Goal: Task Accomplishment & Management: Complete application form

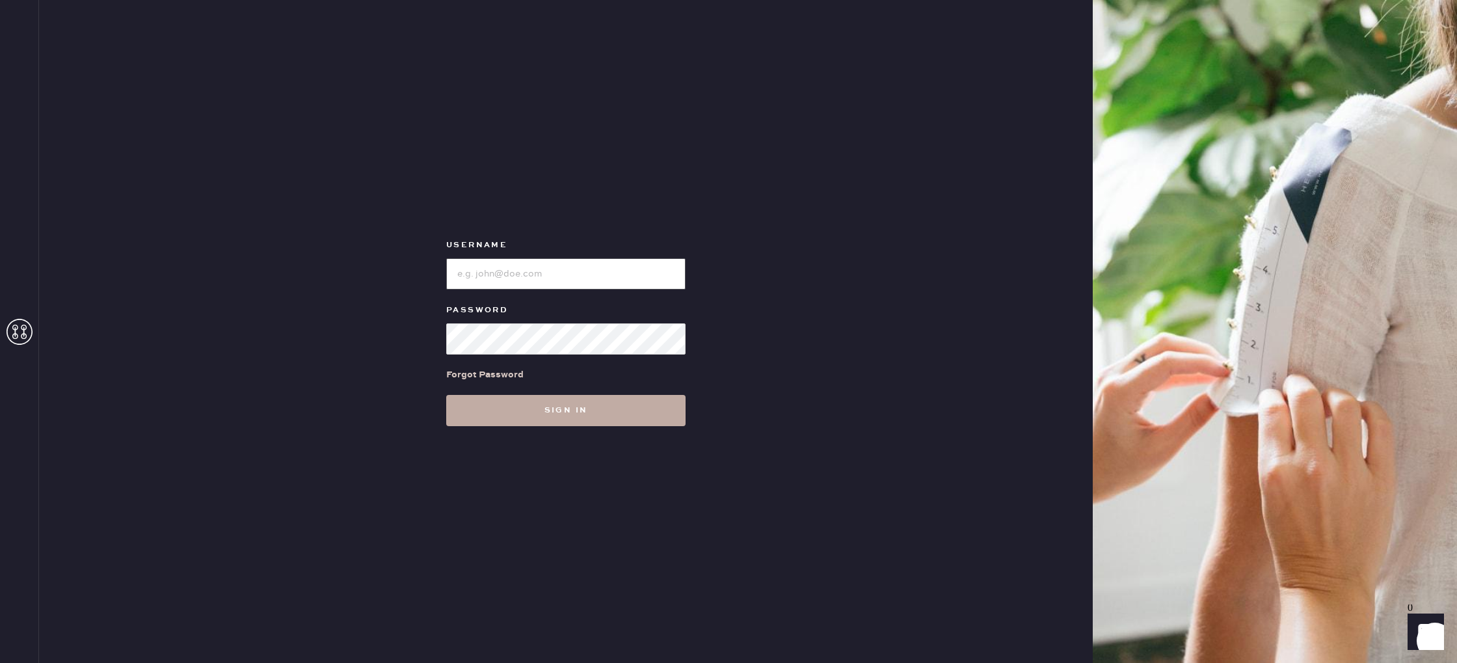
type input "reformationvalencia"
click at [569, 416] on button "Sign in" at bounding box center [565, 410] width 239 height 31
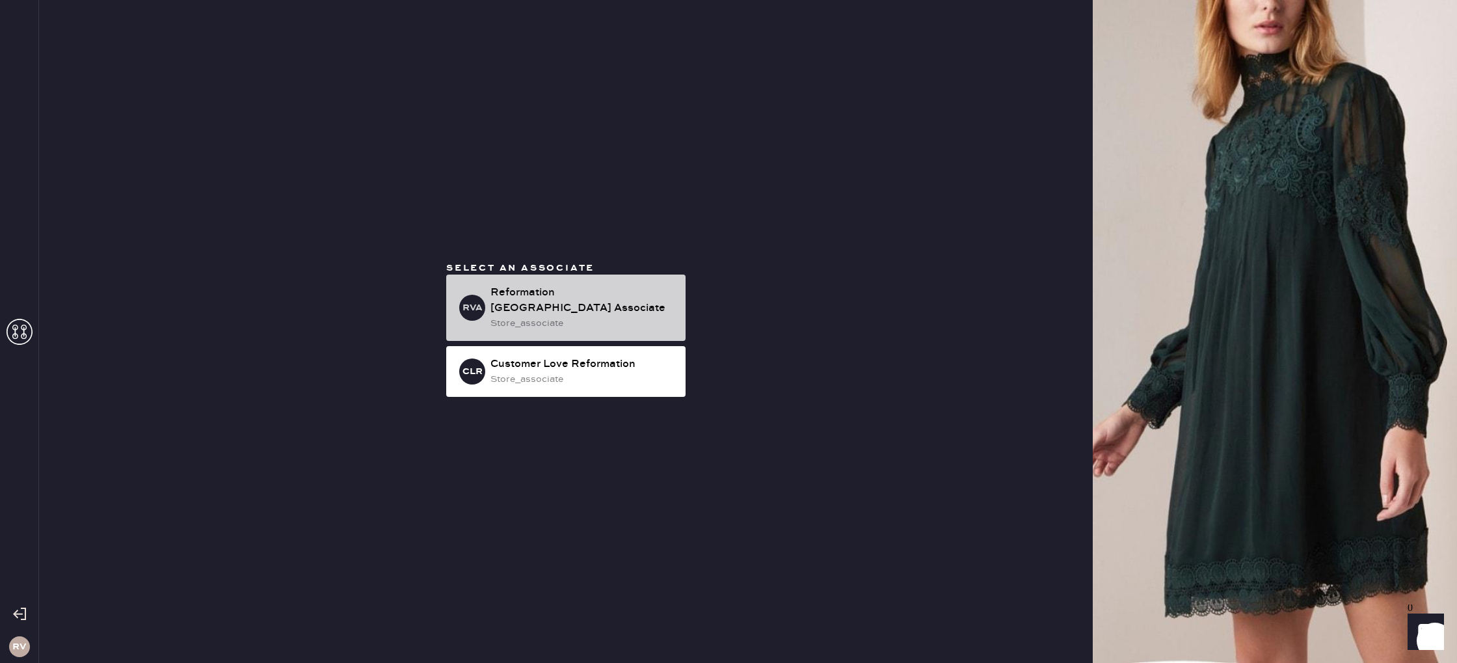
click at [541, 306] on div "Reformation [GEOGRAPHIC_DATA] Associate" at bounding box center [583, 300] width 185 height 31
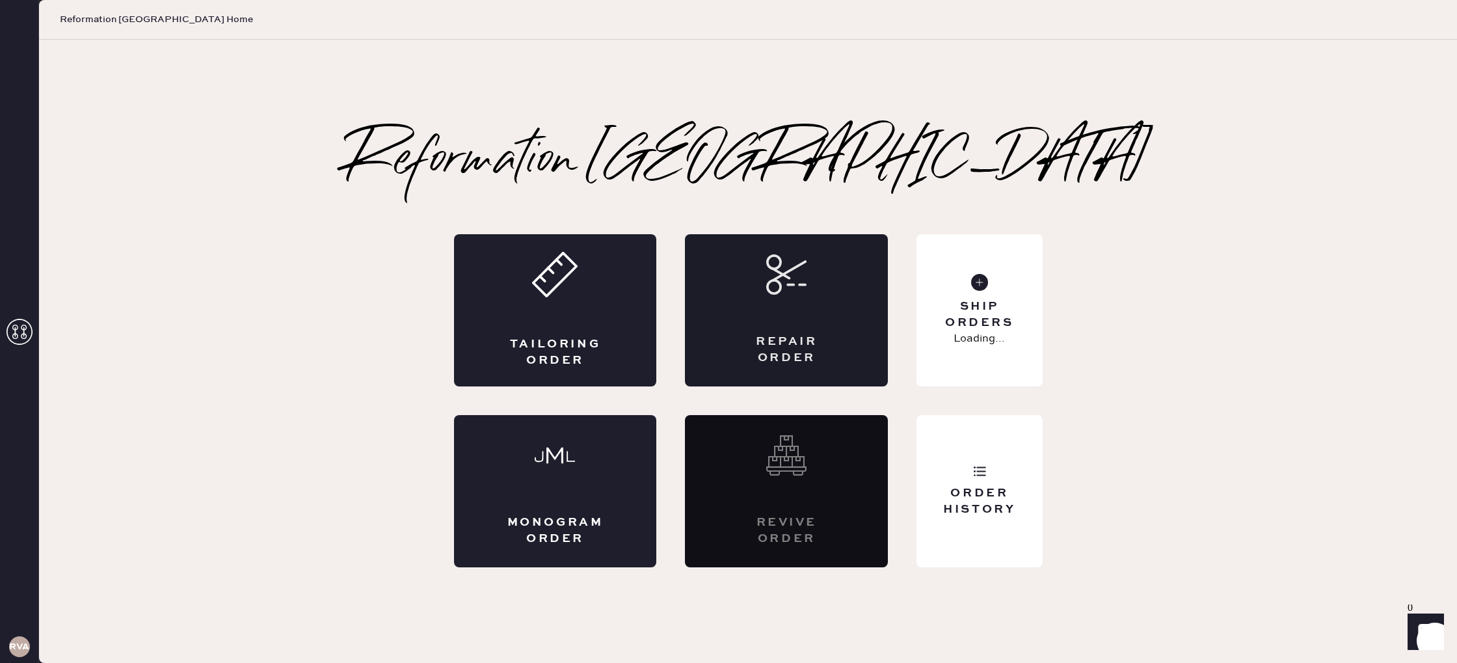
click at [860, 314] on div "Repair Order" at bounding box center [786, 310] width 203 height 152
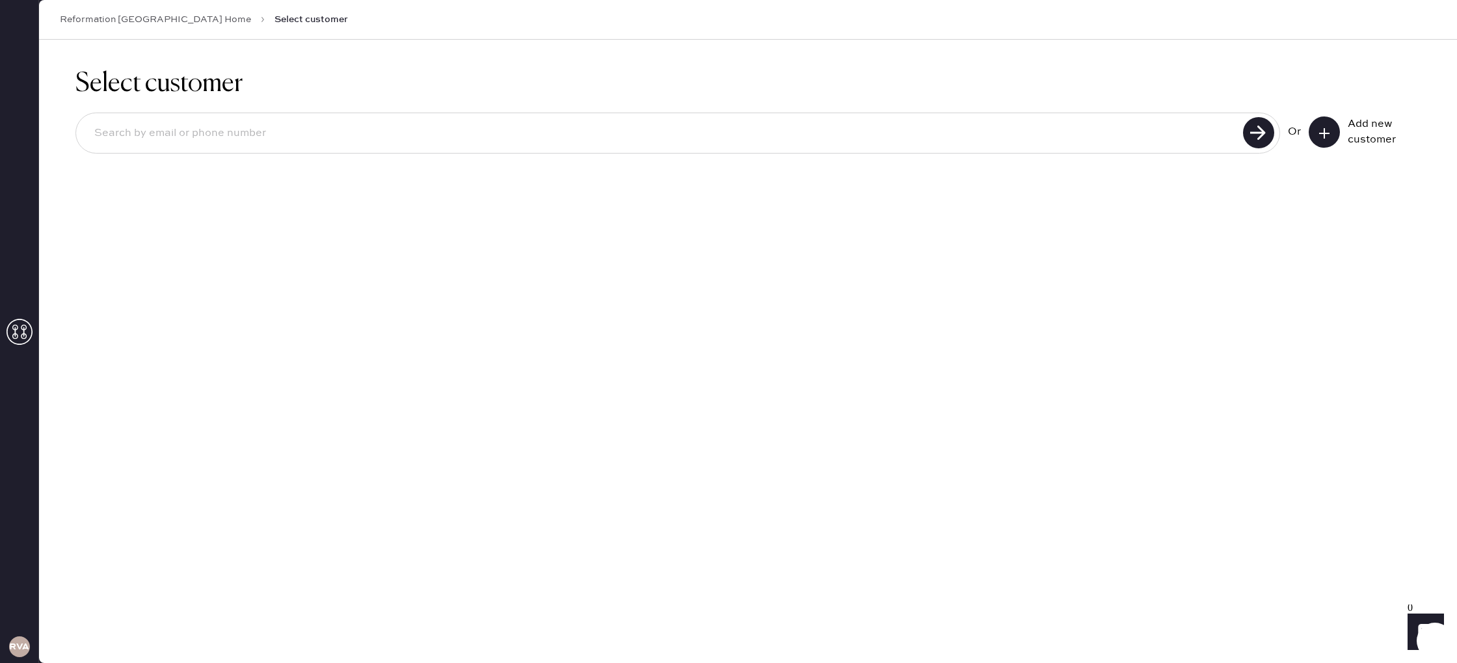
click at [404, 144] on input at bounding box center [662, 133] width 1156 height 30
type input "2134185226"
click at [1262, 144] on use at bounding box center [1258, 132] width 31 height 31
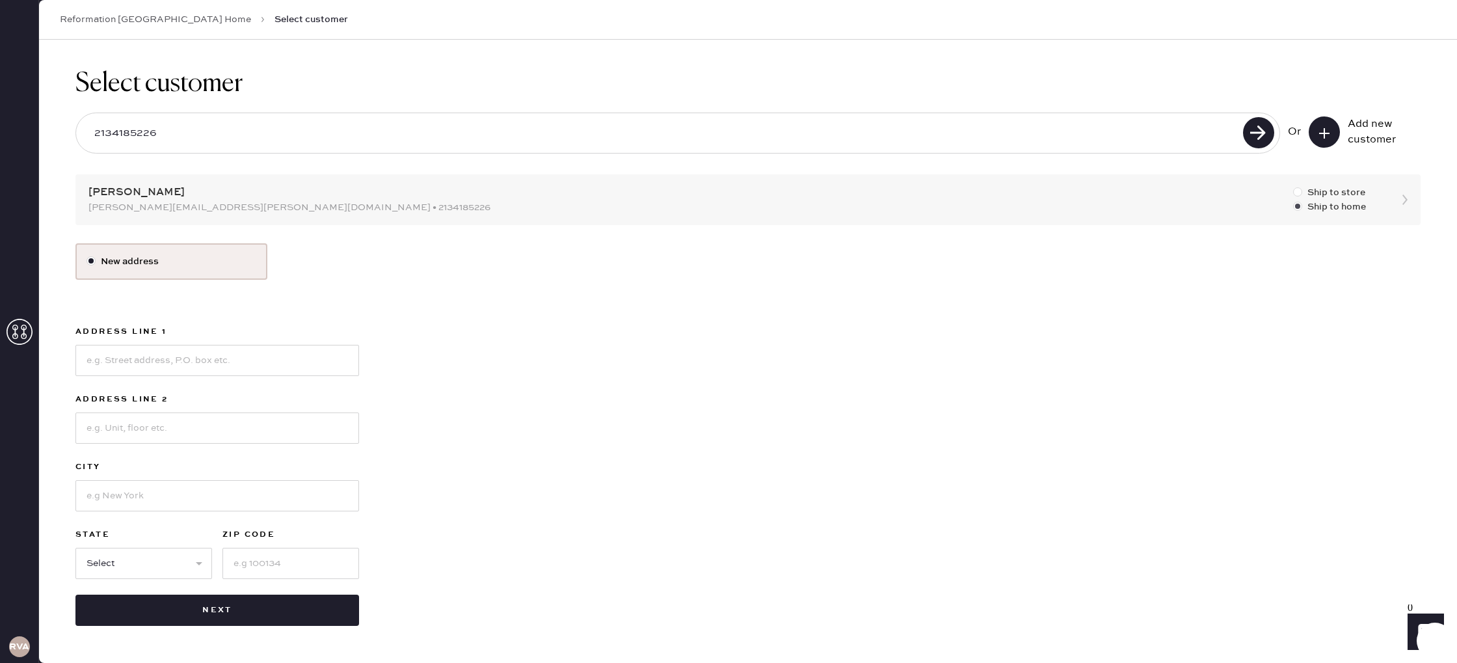
click at [1297, 191] on div at bounding box center [1297, 191] width 9 height 9
click at [1294, 186] on input "Ship to store" at bounding box center [1293, 185] width 1 height 1
radio input "true"
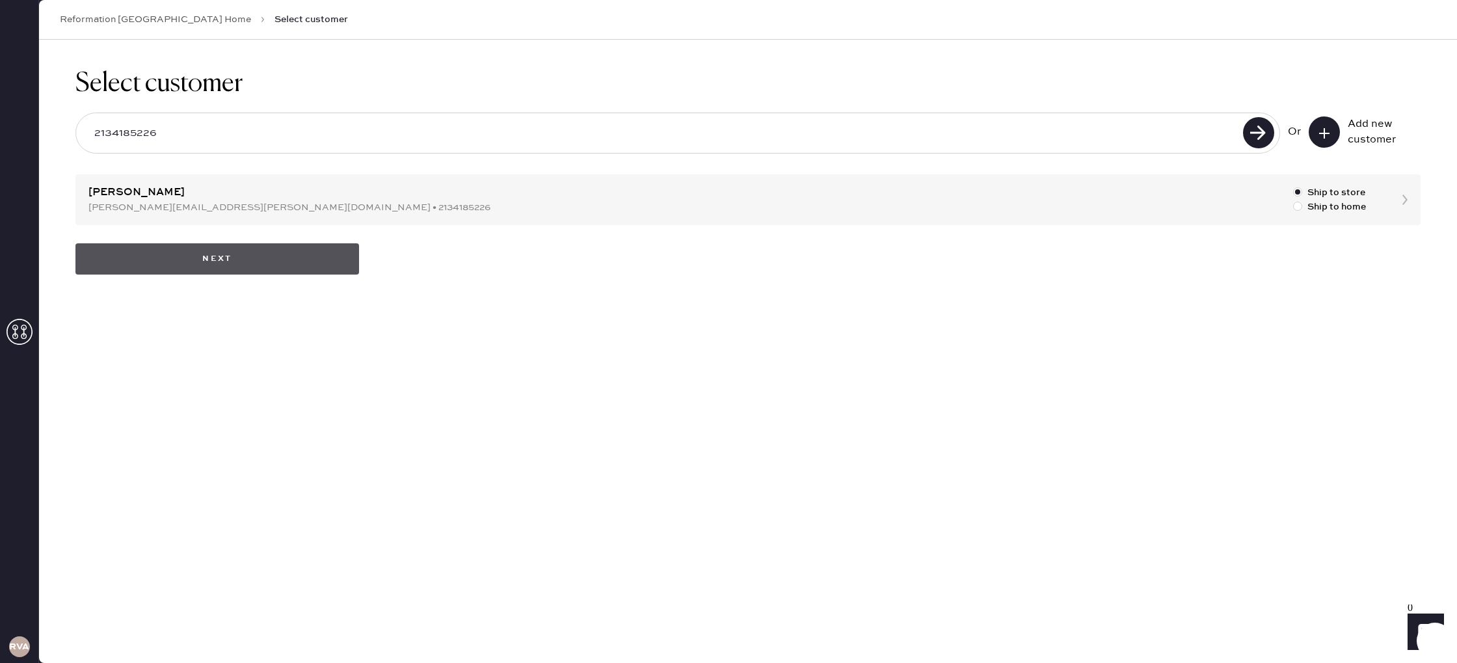
click at [275, 269] on button "Next" at bounding box center [217, 258] width 284 height 31
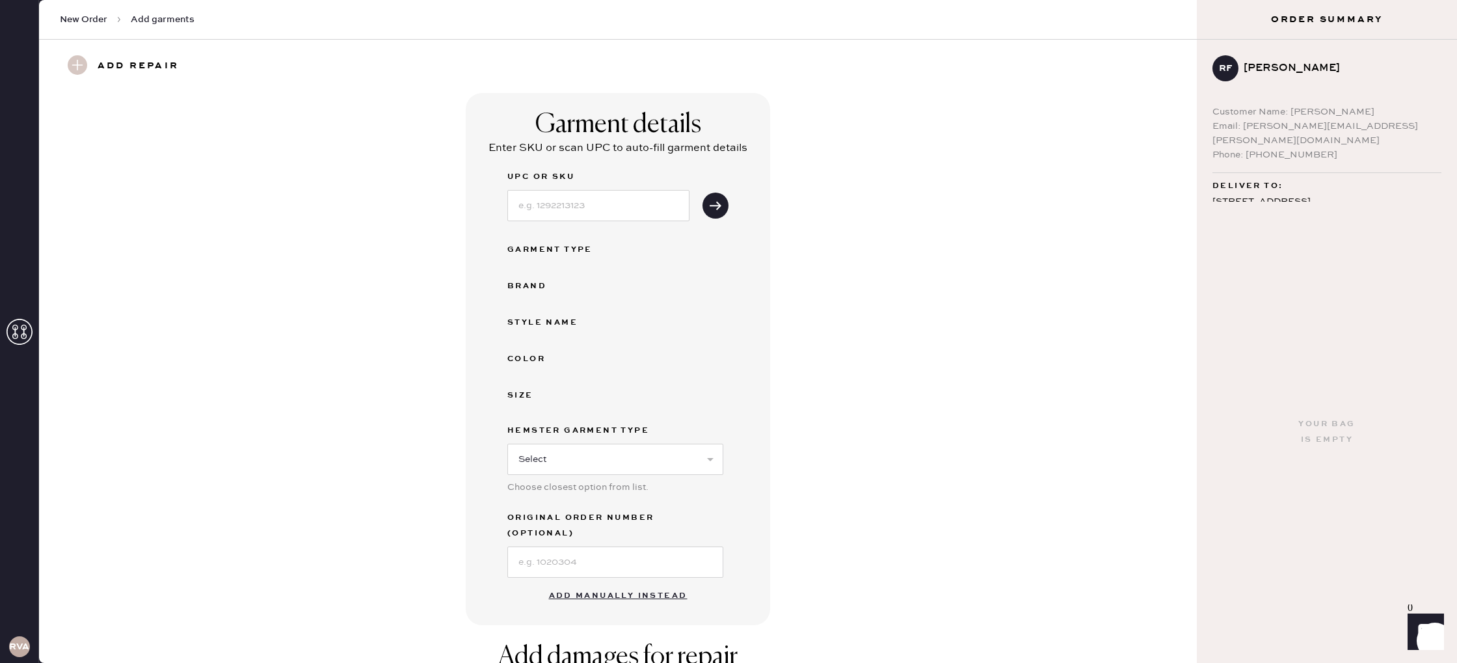
click at [634, 583] on button "Add manually instead" at bounding box center [618, 596] width 154 height 26
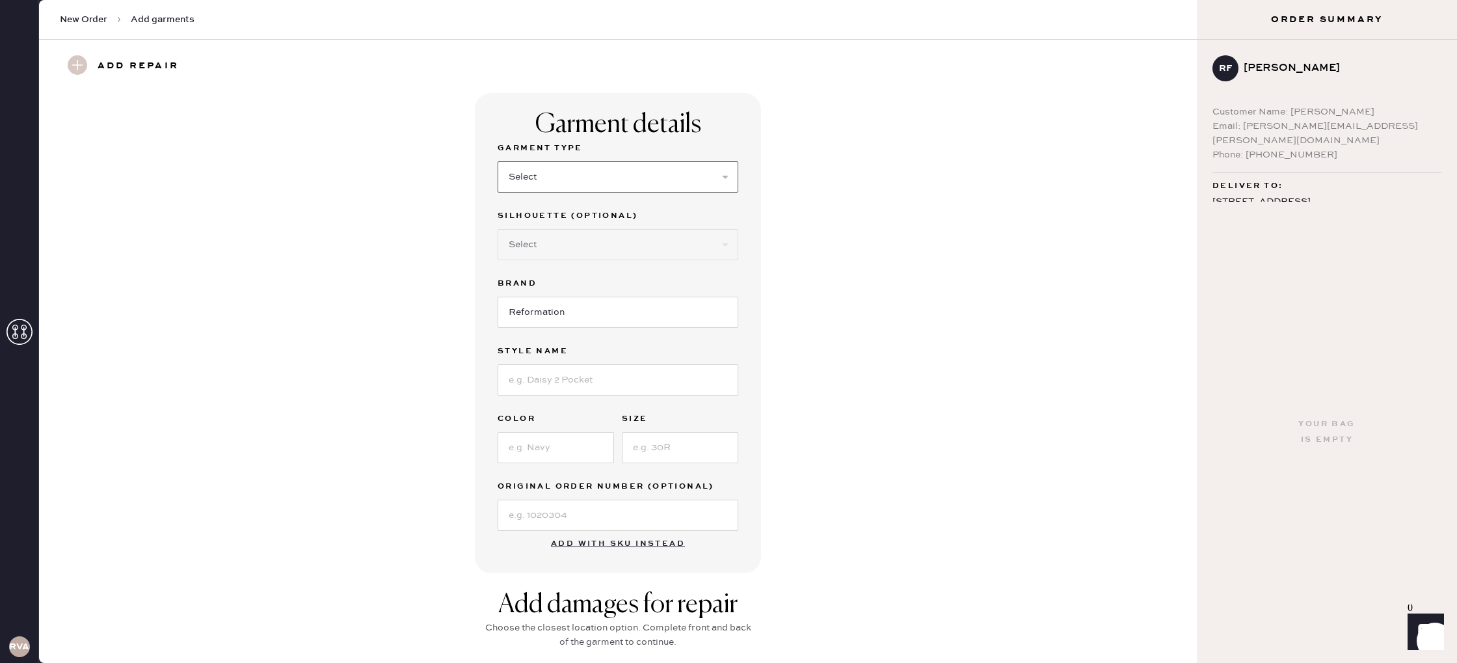
click at [596, 183] on select "Select Basic Skirt Jeans Leggings Pants Shorts Basic Sleeved Dress Basic Sleeve…" at bounding box center [618, 176] width 241 height 31
select select "14"
click at [498, 161] on select "Select Basic Skirt Jeans Leggings Pants Shorts Basic Sleeved Dress Basic Sleeve…" at bounding box center [618, 176] width 241 height 31
click at [580, 376] on input at bounding box center [618, 379] width 241 height 31
type input "black knotted sweater"
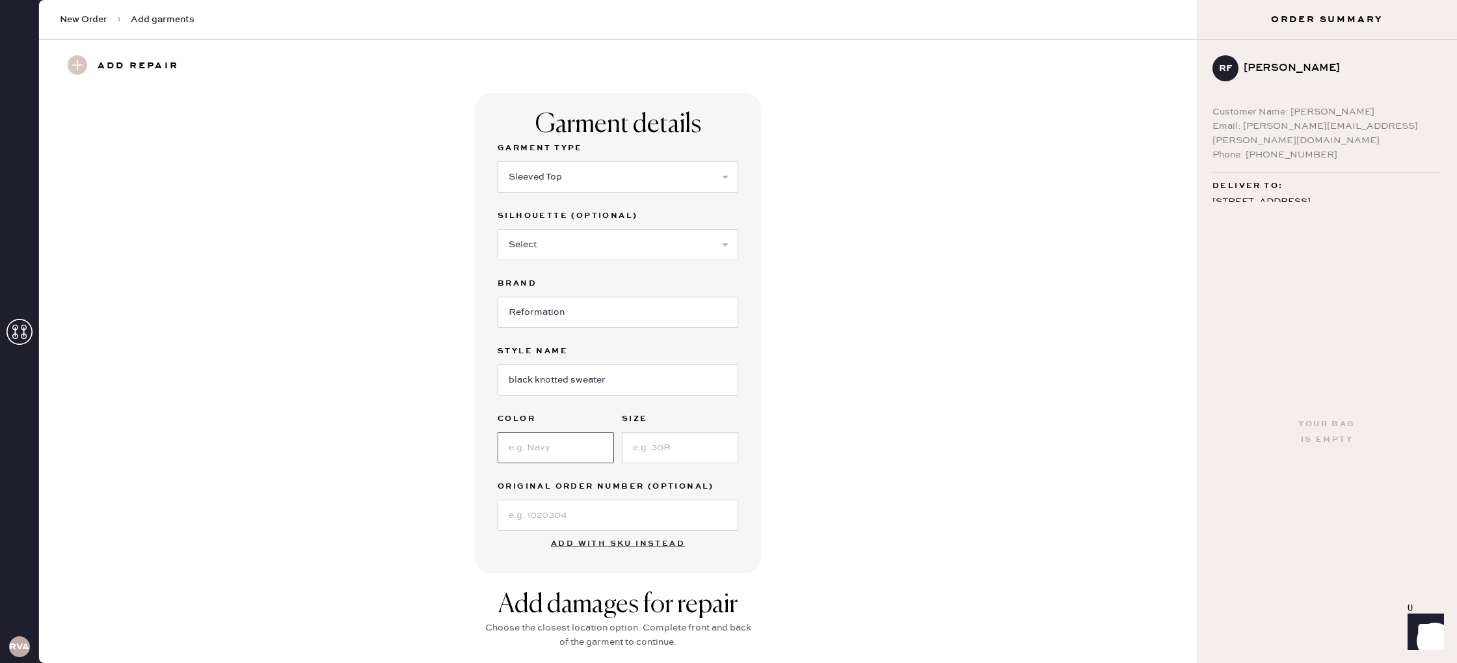
click at [588, 449] on input at bounding box center [556, 447] width 116 height 31
type input "black"
click at [677, 449] on input at bounding box center [680, 447] width 116 height 31
type input "xs"
click at [417, 500] on div "Garment details Garment Type Select Basic Skirt Jeans Leggings Pants Shorts Bas…" at bounding box center [617, 333] width 1111 height 480
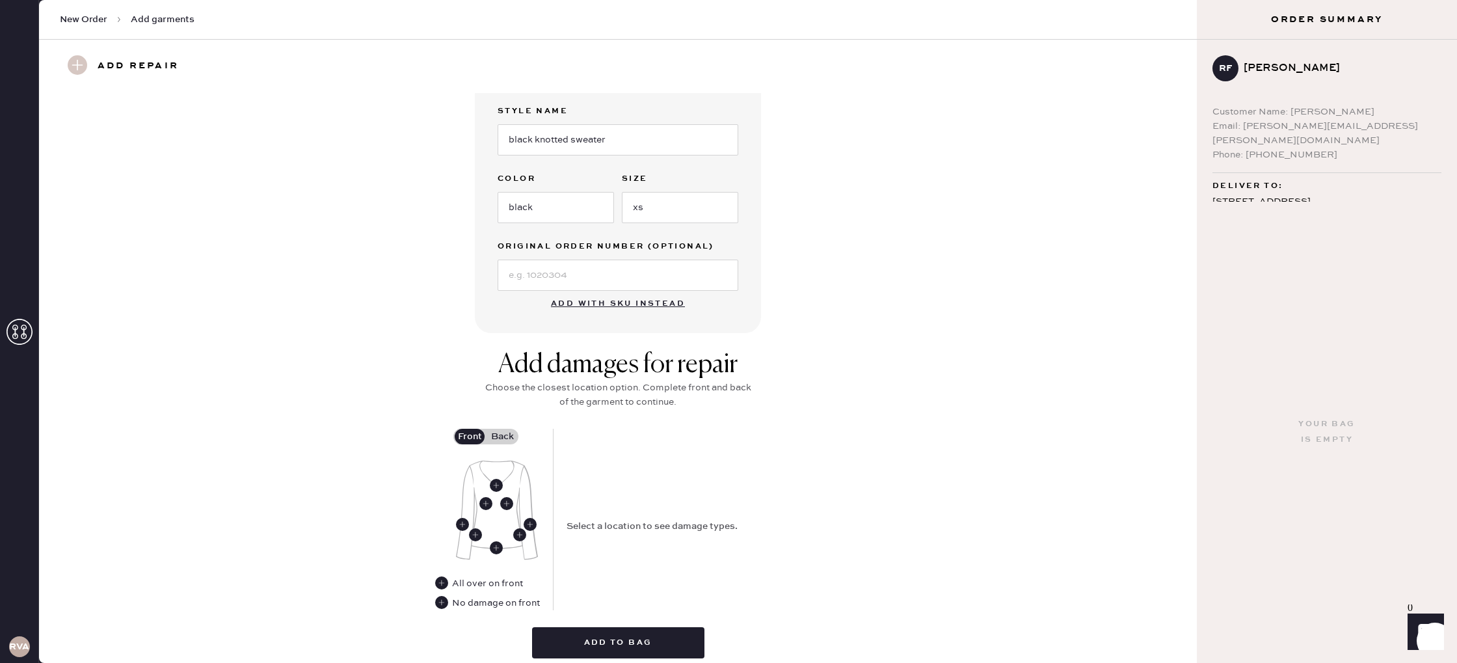
scroll to position [233, 0]
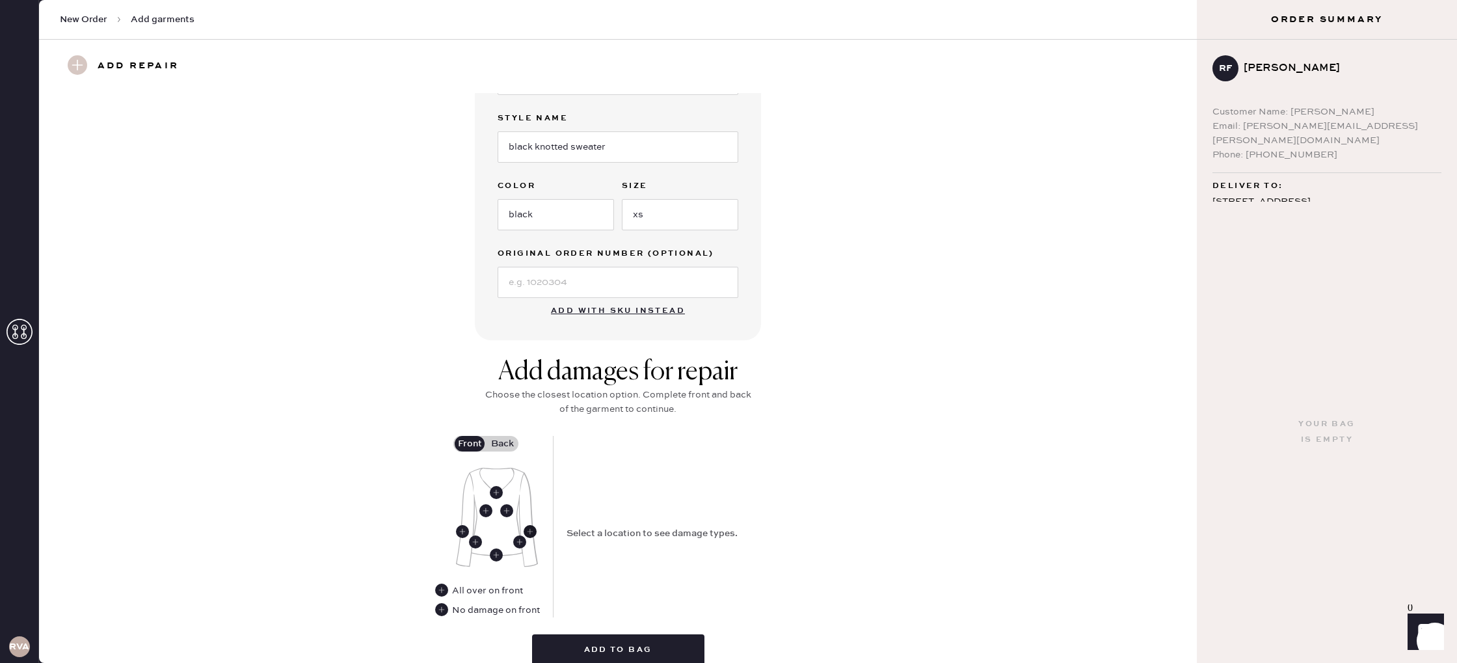
click at [533, 529] on use at bounding box center [530, 531] width 13 height 13
click at [662, 496] on icon "button" at bounding box center [665, 495] width 8 height 8
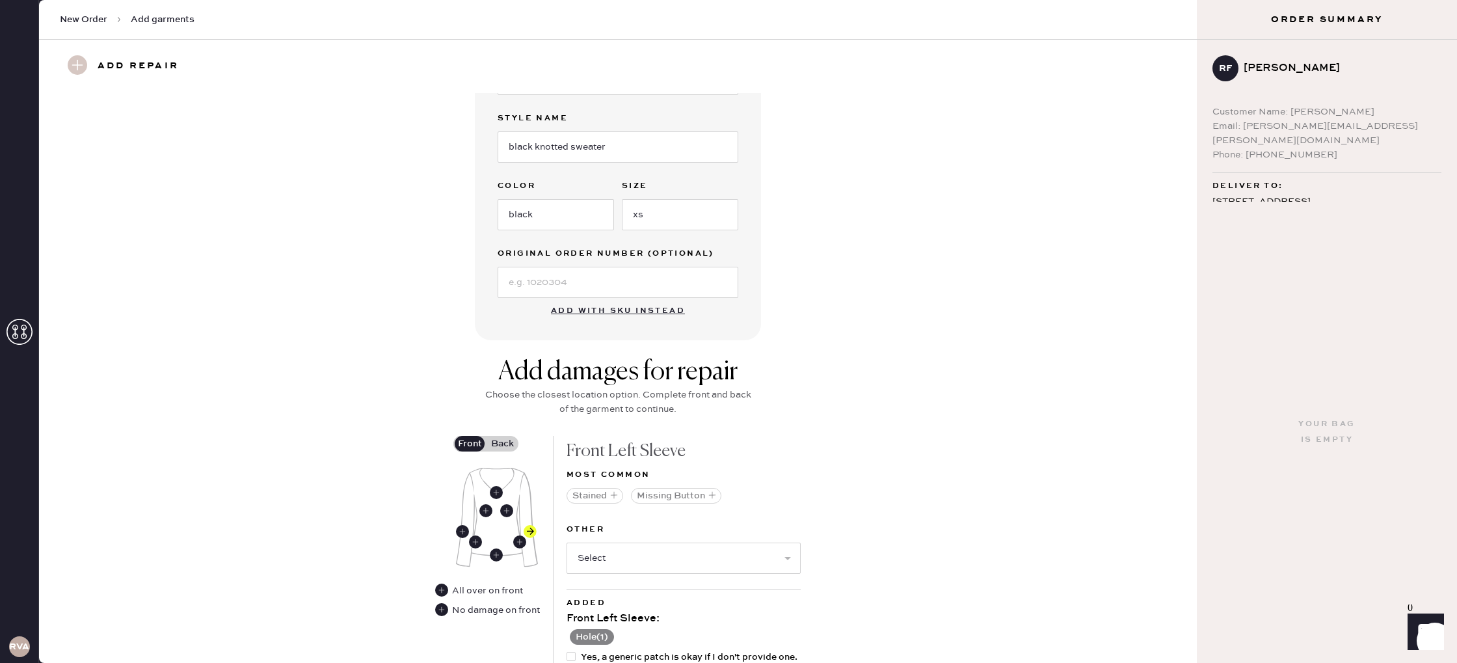
click at [504, 448] on label "Back" at bounding box center [502, 444] width 33 height 16
click at [502, 444] on input "Back" at bounding box center [502, 444] width 0 height 0
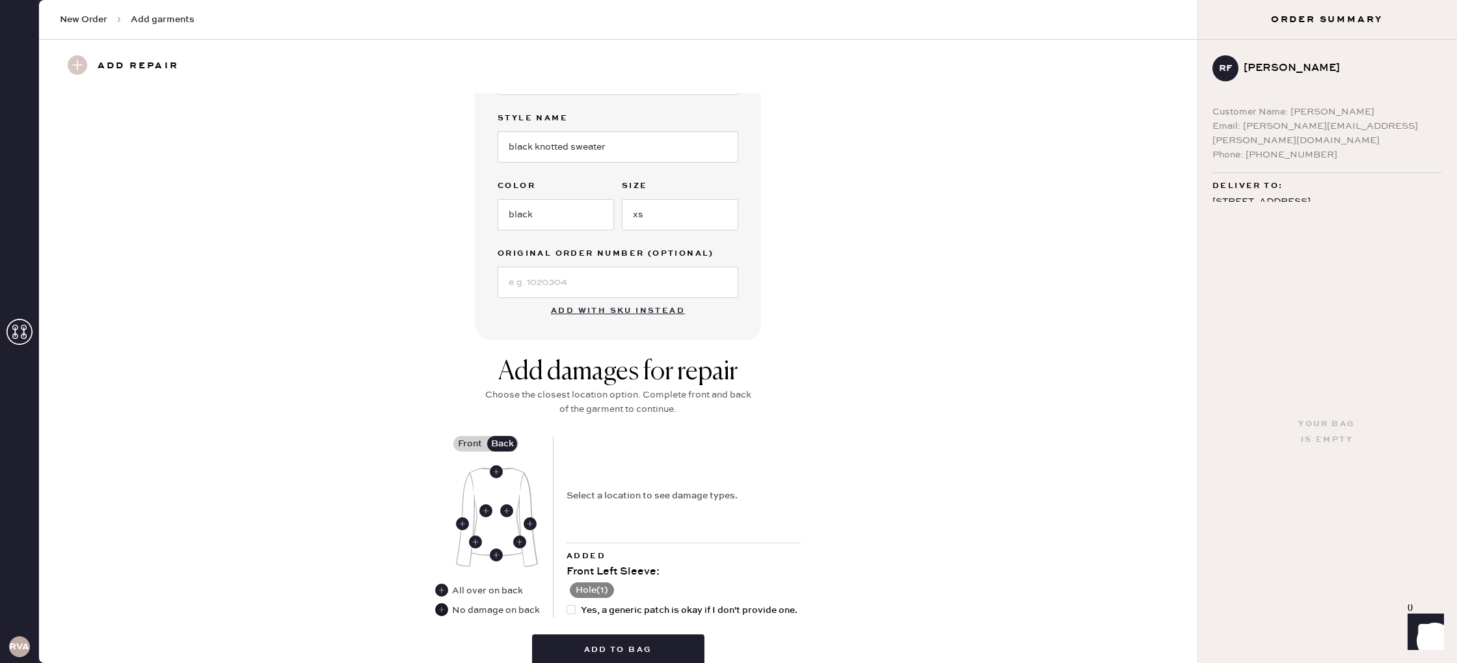
click at [446, 610] on use at bounding box center [441, 609] width 13 height 13
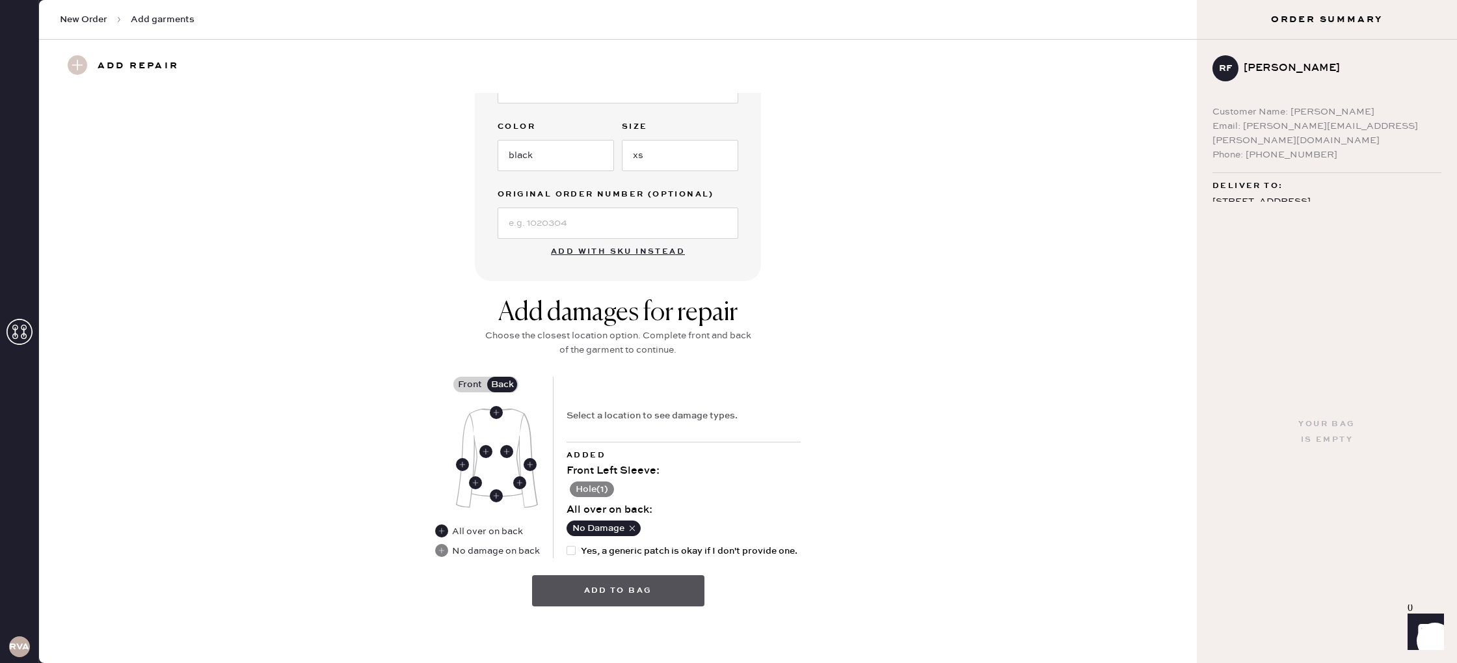
click at [626, 588] on button "Add to bag" at bounding box center [618, 590] width 172 height 31
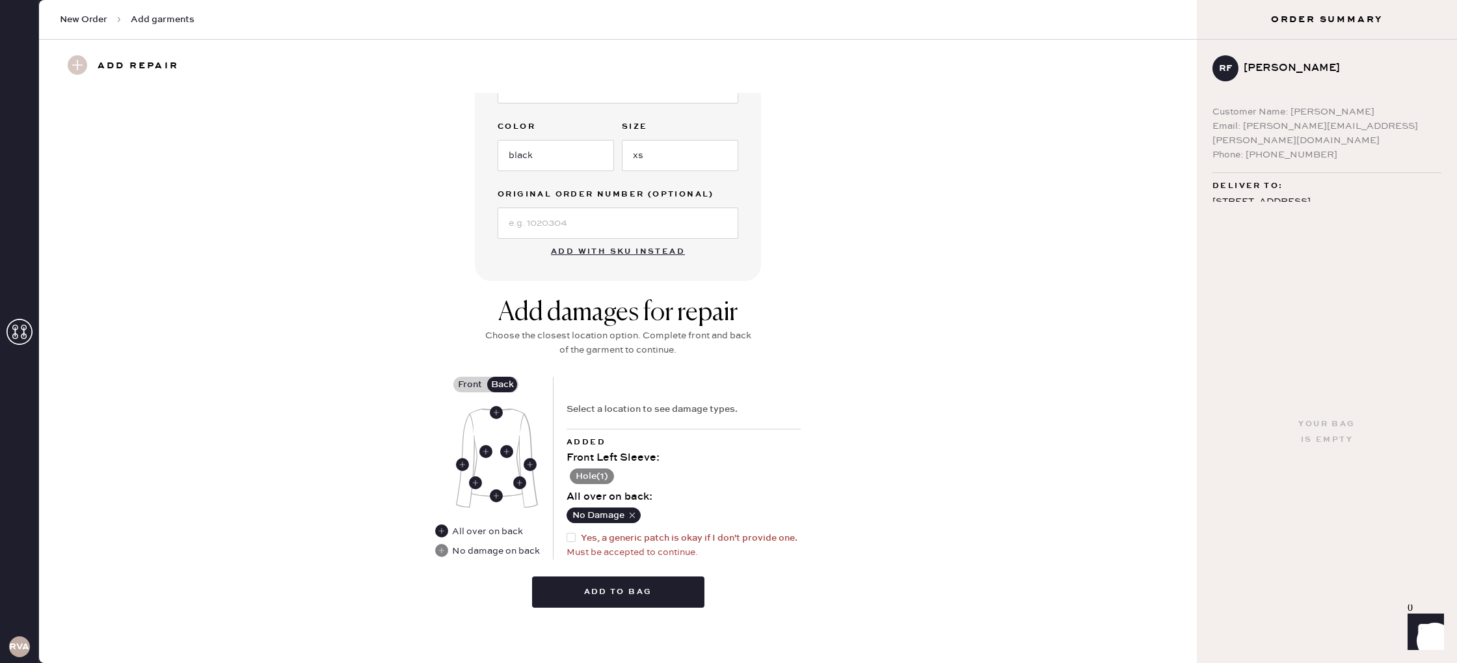
click at [572, 537] on div at bounding box center [571, 537] width 9 height 9
click at [567, 532] on input "Yes, a generic patch is okay if I don't provide one." at bounding box center [567, 531] width 1 height 1
checkbox input "true"
click at [584, 588] on button "Add to bag" at bounding box center [618, 591] width 172 height 31
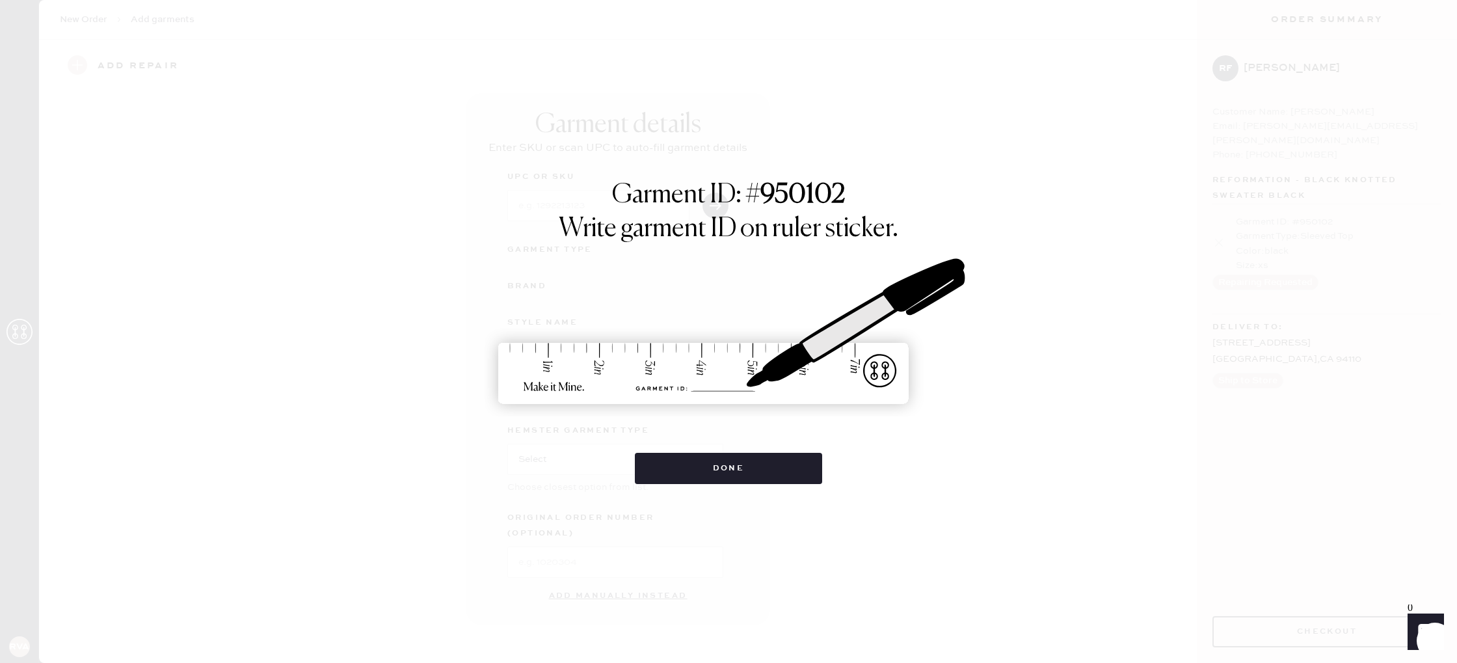
scroll to position [0, 0]
click at [767, 471] on button "Done" at bounding box center [729, 468] width 188 height 31
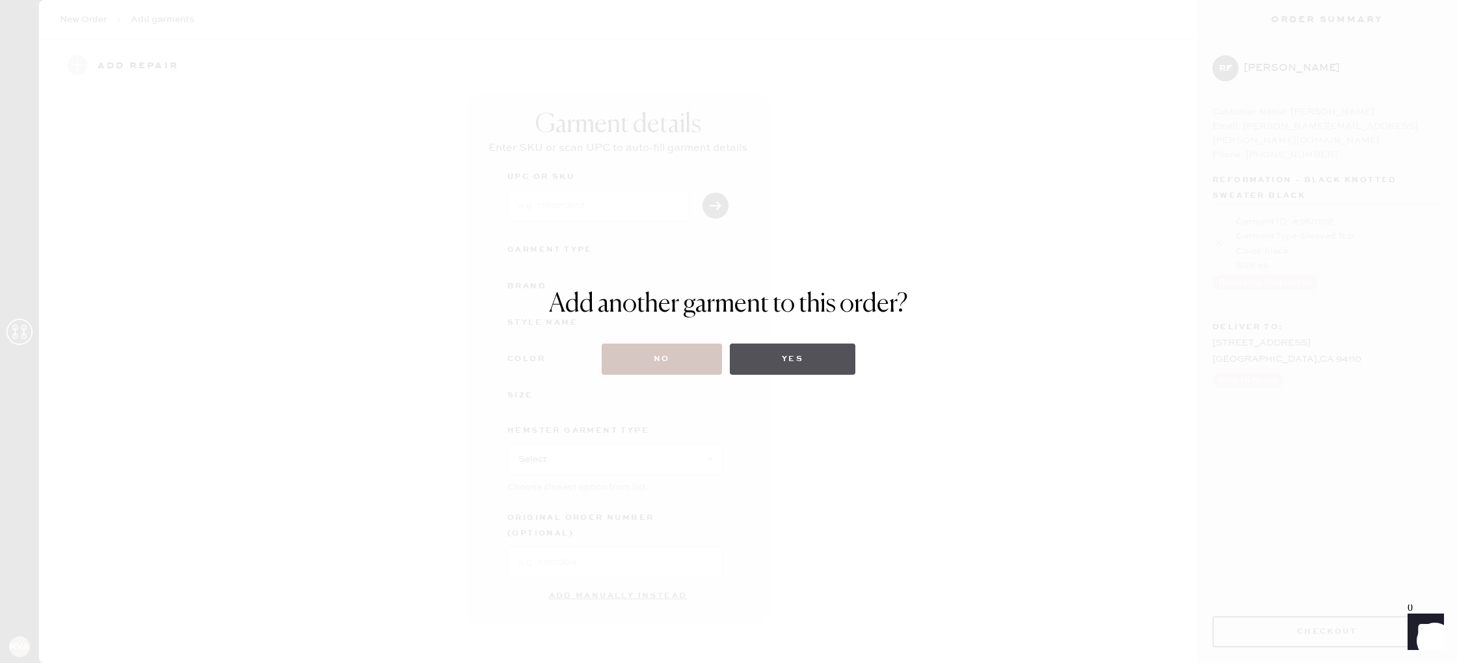
click at [792, 366] on button "Yes" at bounding box center [793, 359] width 126 height 31
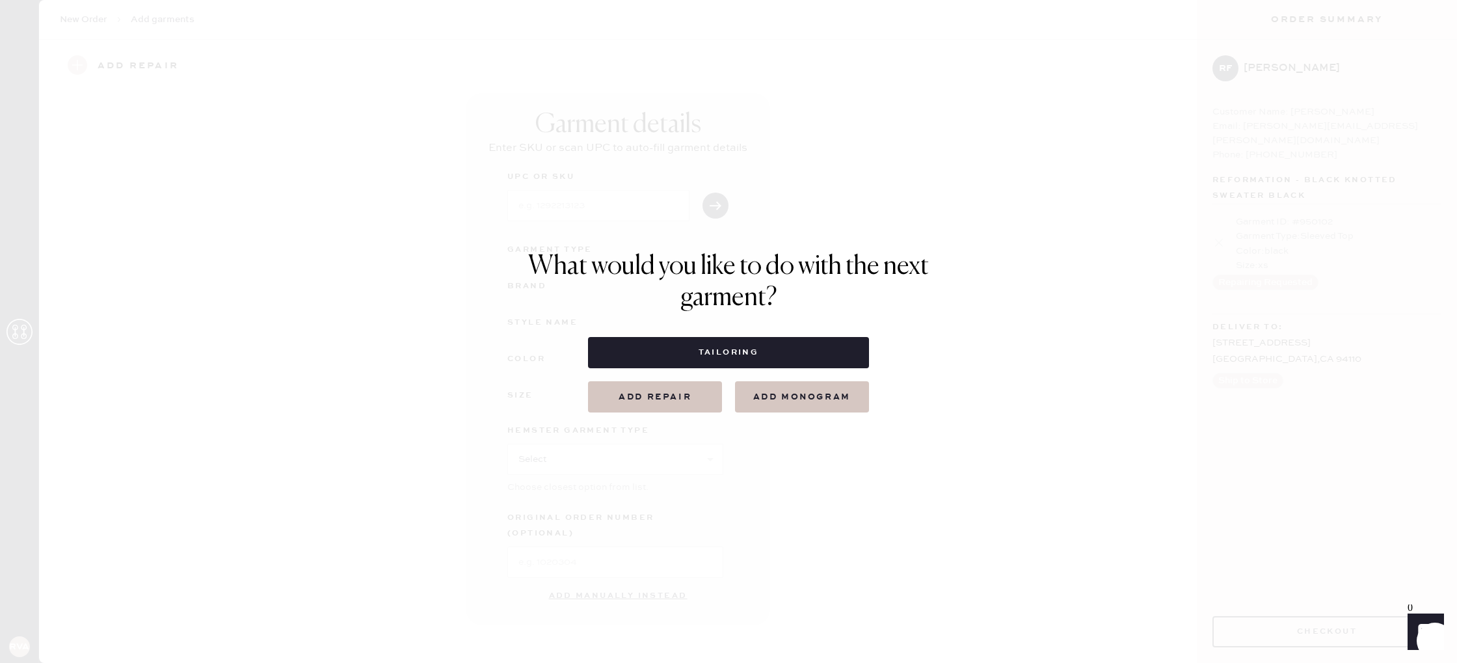
click at [673, 388] on button "Add repair" at bounding box center [655, 396] width 134 height 31
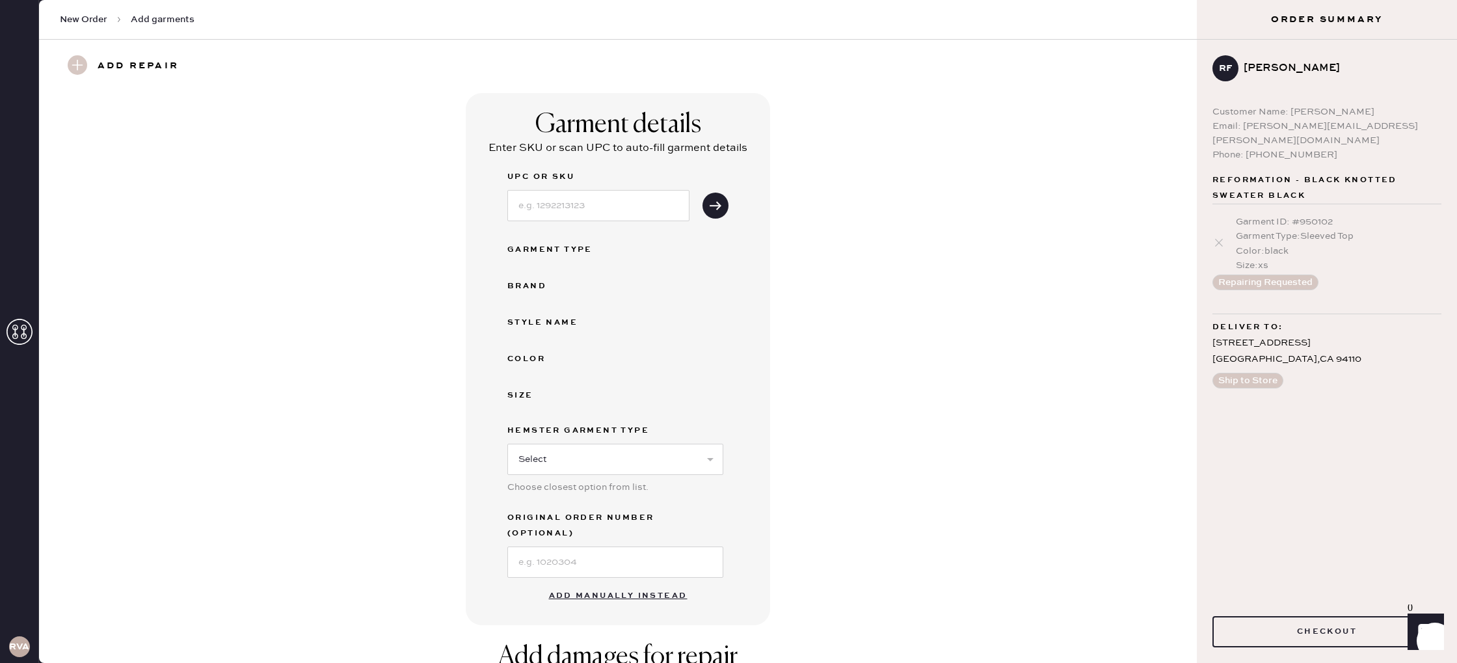
click at [609, 583] on button "Add manually instead" at bounding box center [618, 596] width 154 height 26
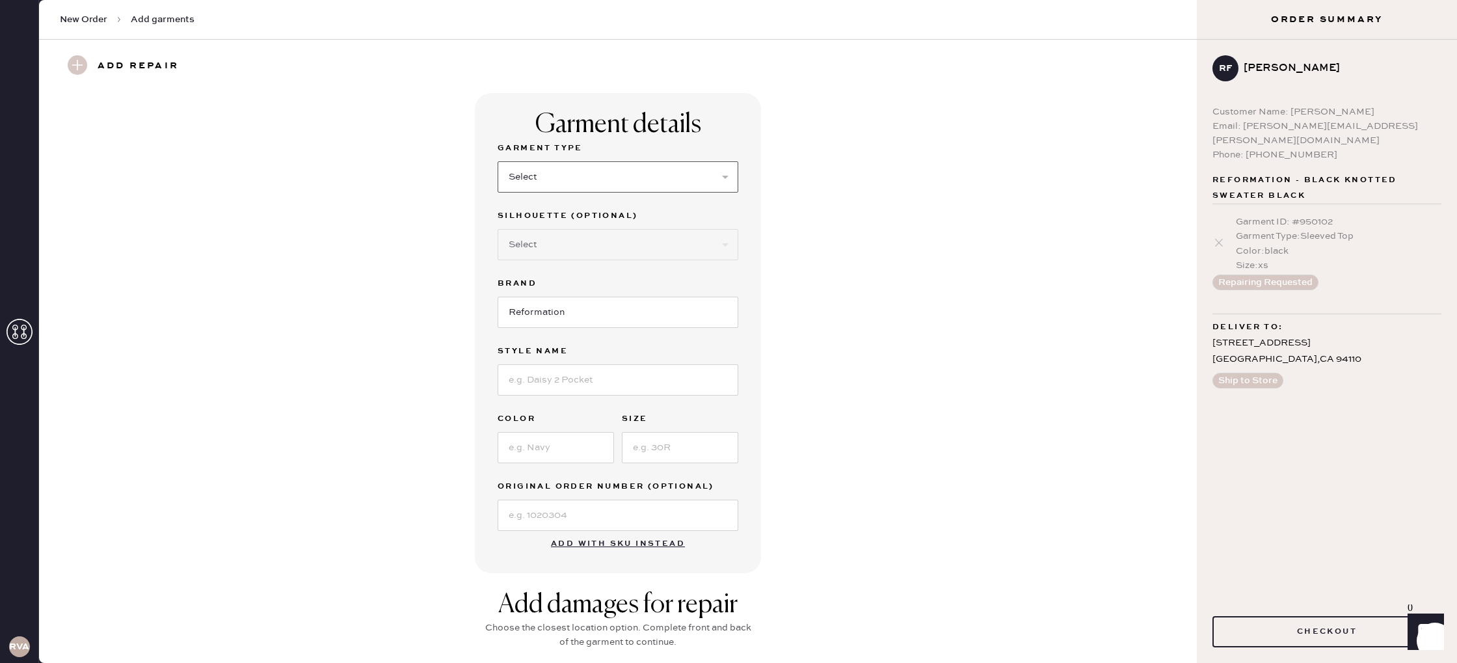
click at [550, 172] on select "Select Basic Skirt Jeans Leggings Pants Shorts Basic Sleeved Dress Basic Sleeve…" at bounding box center [618, 176] width 241 height 31
select select "14"
click at [498, 161] on select "Select Basic Skirt Jeans Leggings Pants Shorts Basic Sleeved Dress Basic Sleeve…" at bounding box center [618, 176] width 241 height 31
click at [614, 238] on select "Select Crop top Full Length Other" at bounding box center [618, 244] width 241 height 31
select select "71"
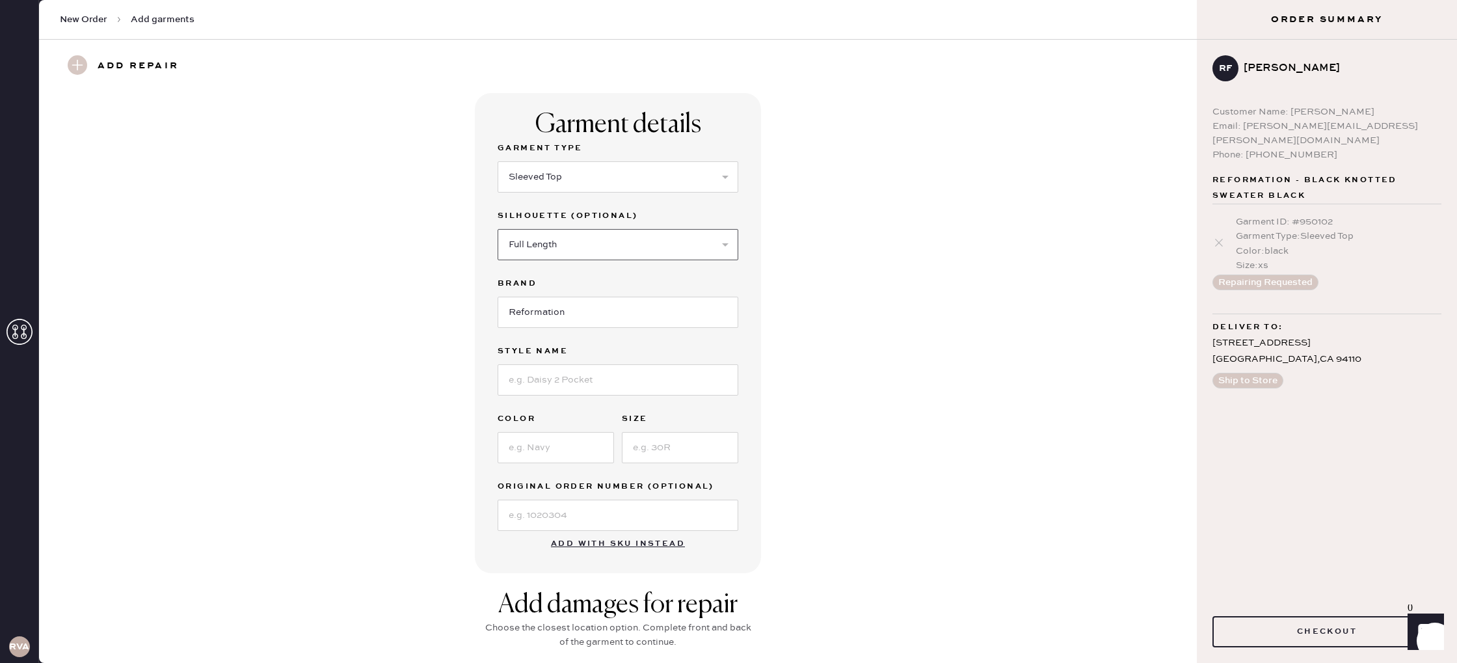
click at [498, 229] on select "Select Crop top Full Length Other" at bounding box center [618, 244] width 241 height 31
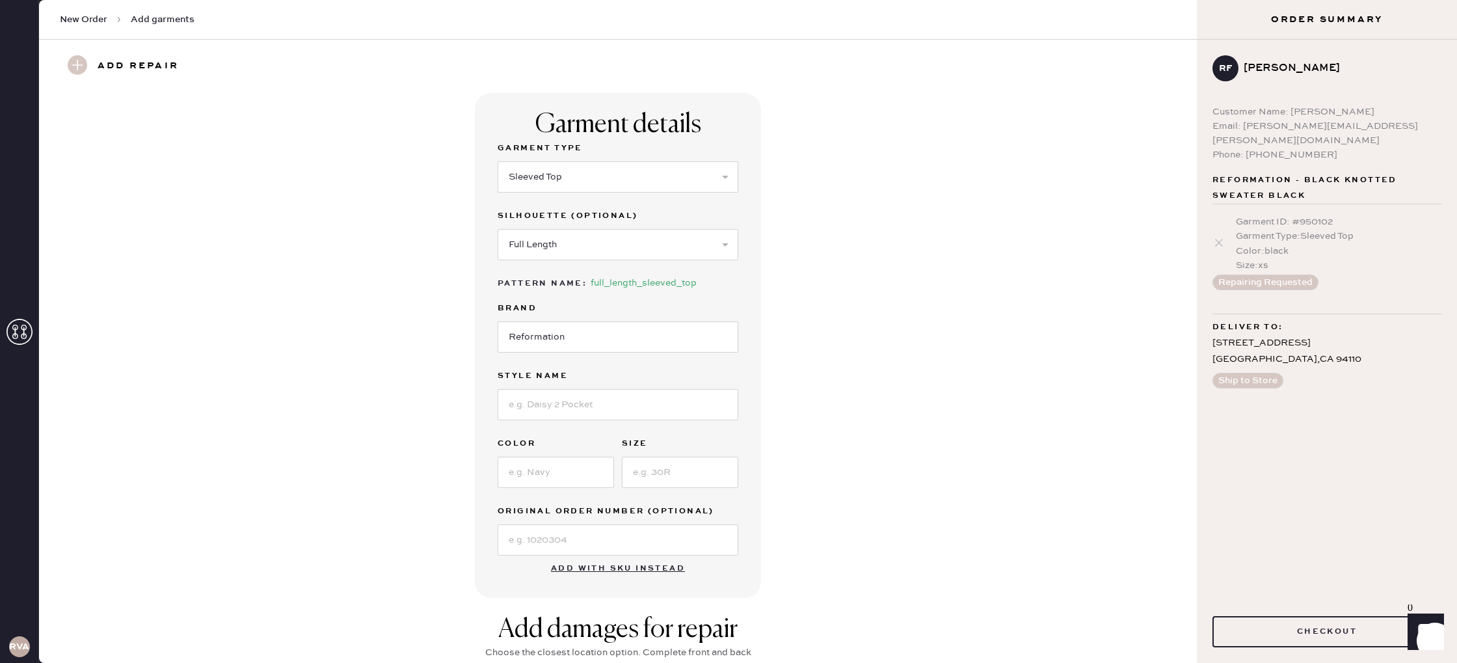
click at [607, 382] on label "Style name" at bounding box center [618, 376] width 241 height 16
click at [601, 394] on input at bounding box center [618, 404] width 241 height 31
type input "[PERSON_NAME] sweater"
click at [586, 467] on input at bounding box center [556, 472] width 116 height 31
type input "red"
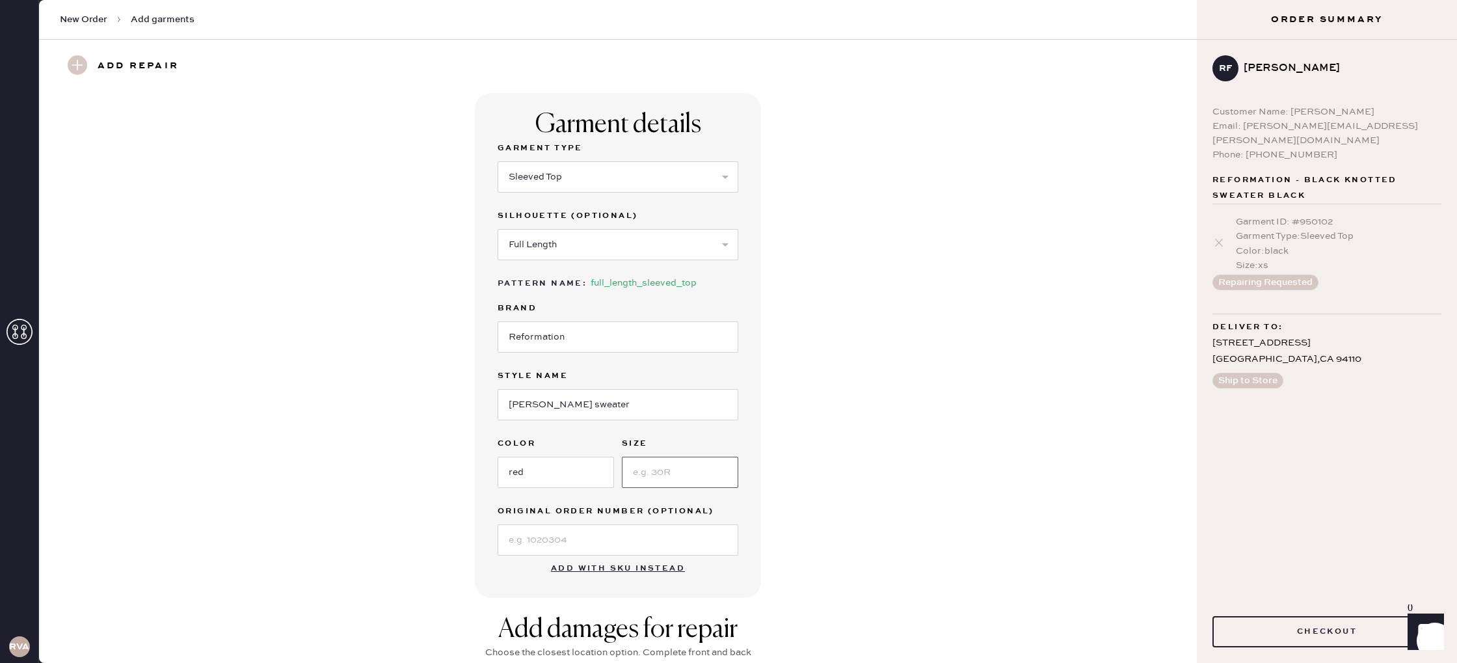
click at [666, 467] on input at bounding box center [680, 472] width 116 height 31
type input "xs"
click at [797, 536] on div "Garment details Garment Type Select Basic Skirt Jeans Leggings Pants Shorts Bas…" at bounding box center [617, 345] width 1111 height 505
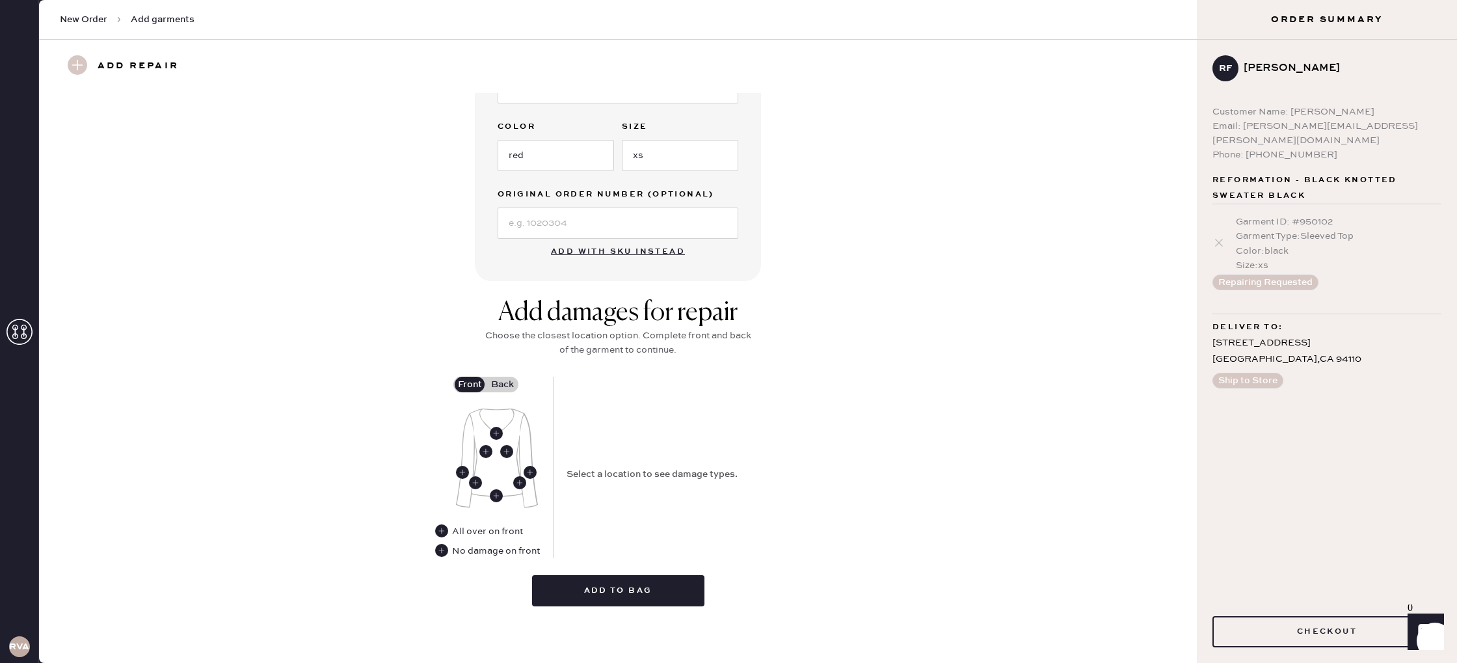
scroll to position [315, 0]
click at [534, 471] on use at bounding box center [530, 474] width 13 height 13
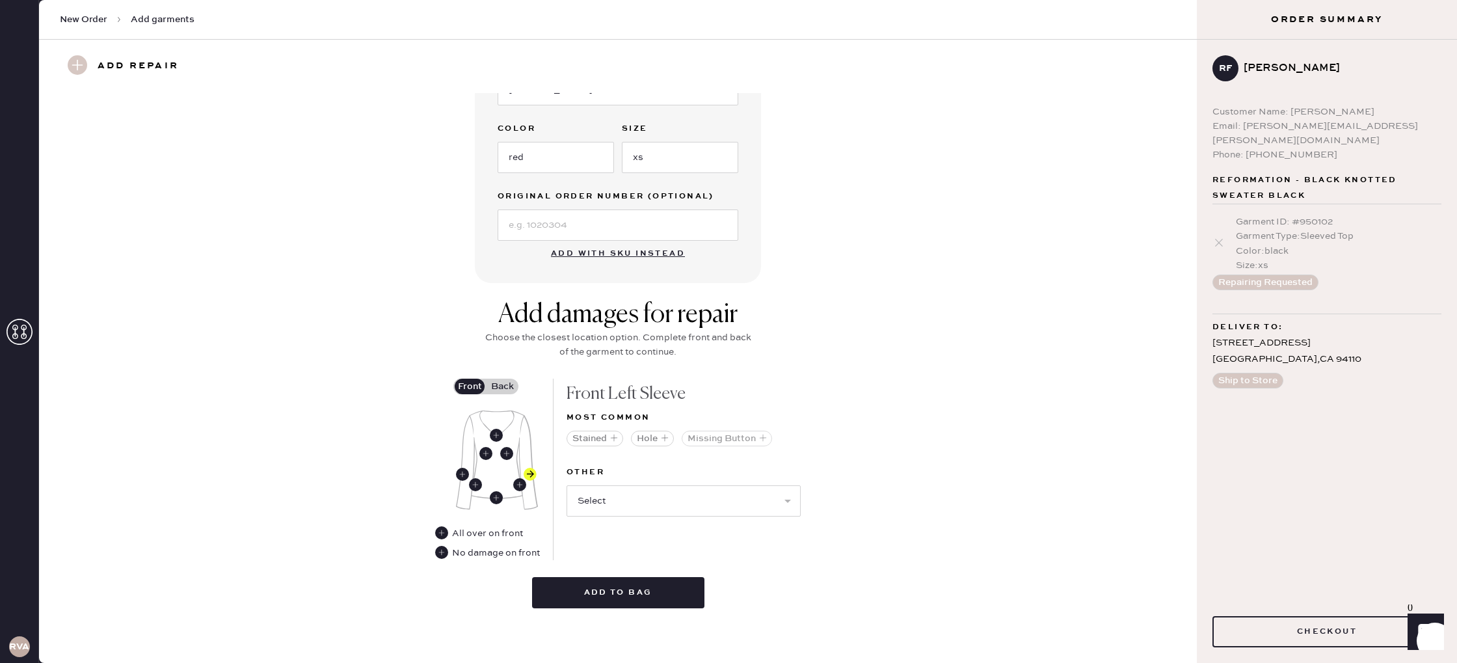
click at [647, 437] on button "Hole" at bounding box center [652, 439] width 43 height 16
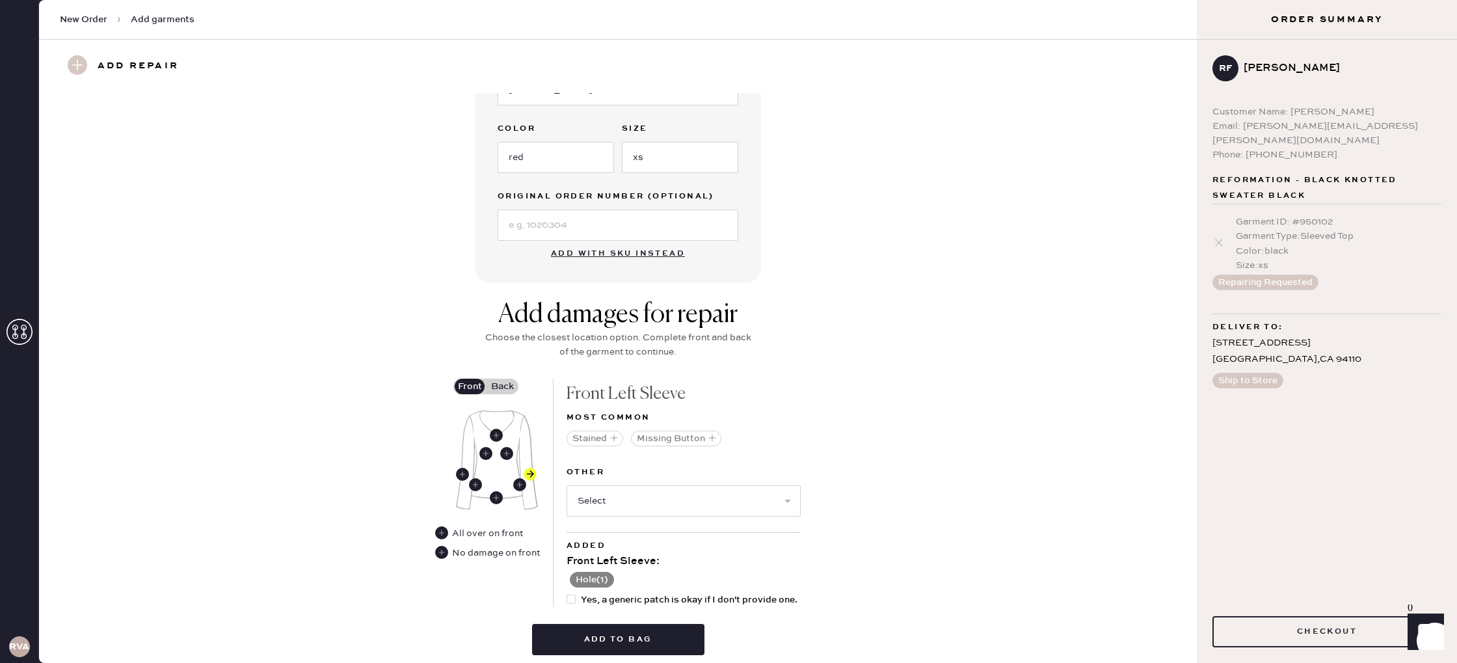
click at [505, 389] on label "Back" at bounding box center [502, 387] width 33 height 16
click at [502, 386] on input "Back" at bounding box center [502, 386] width 0 height 0
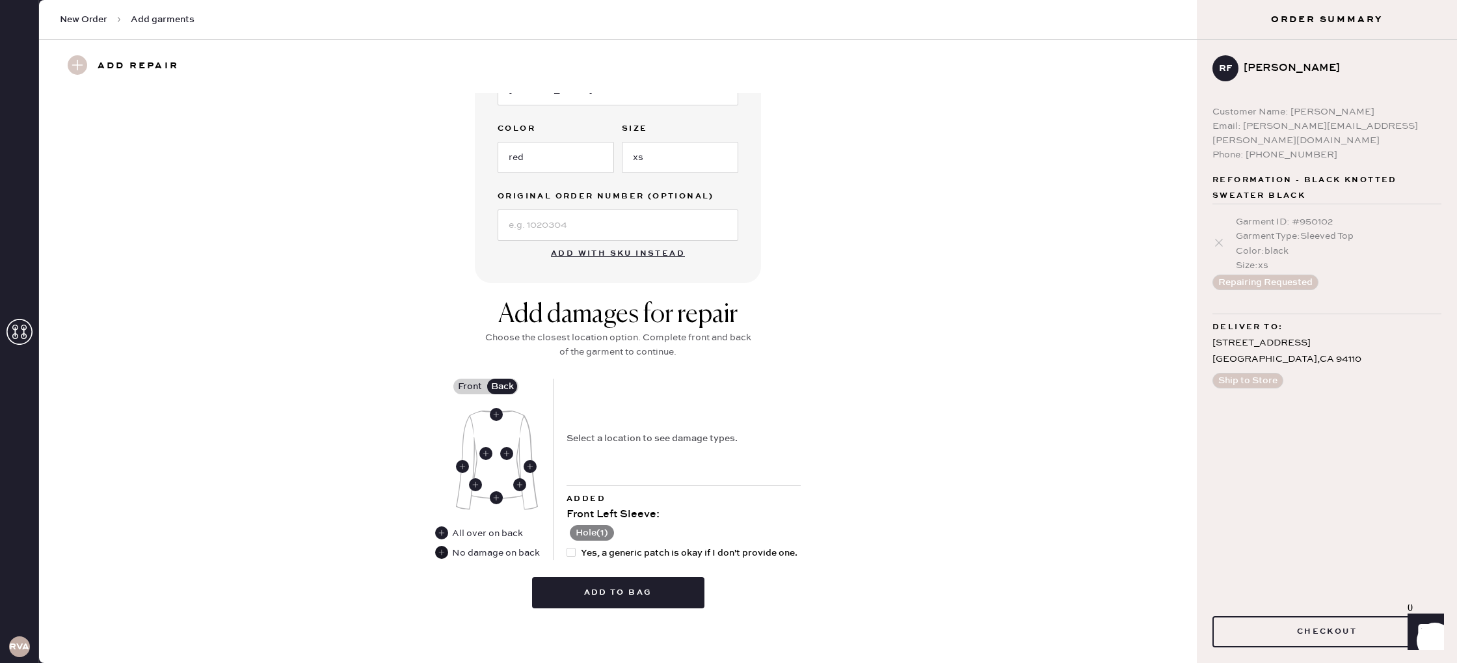
click at [446, 552] on use at bounding box center [441, 552] width 13 height 13
click at [567, 552] on div at bounding box center [571, 552] width 9 height 9
click at [567, 547] on input "Yes, a generic patch is okay if I don't provide one." at bounding box center [567, 546] width 1 height 1
checkbox input "true"
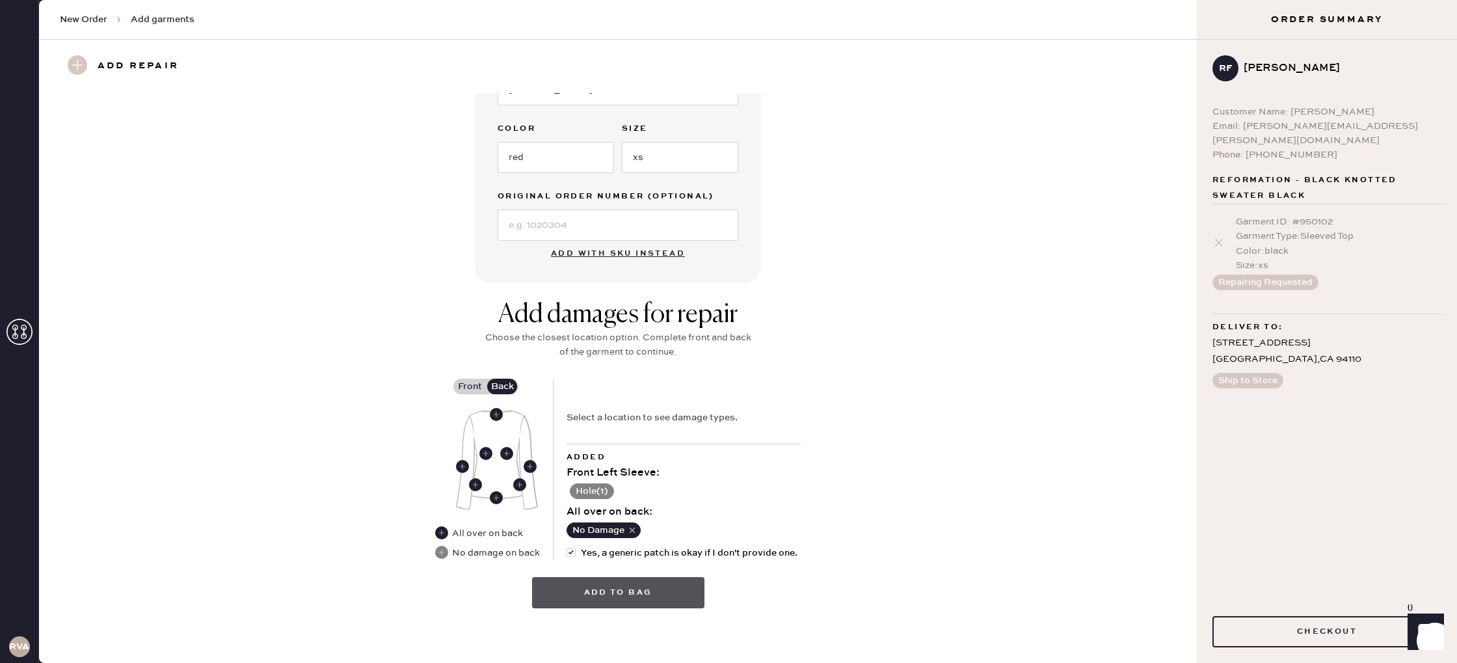
click at [632, 597] on button "Add to bag" at bounding box center [618, 592] width 172 height 31
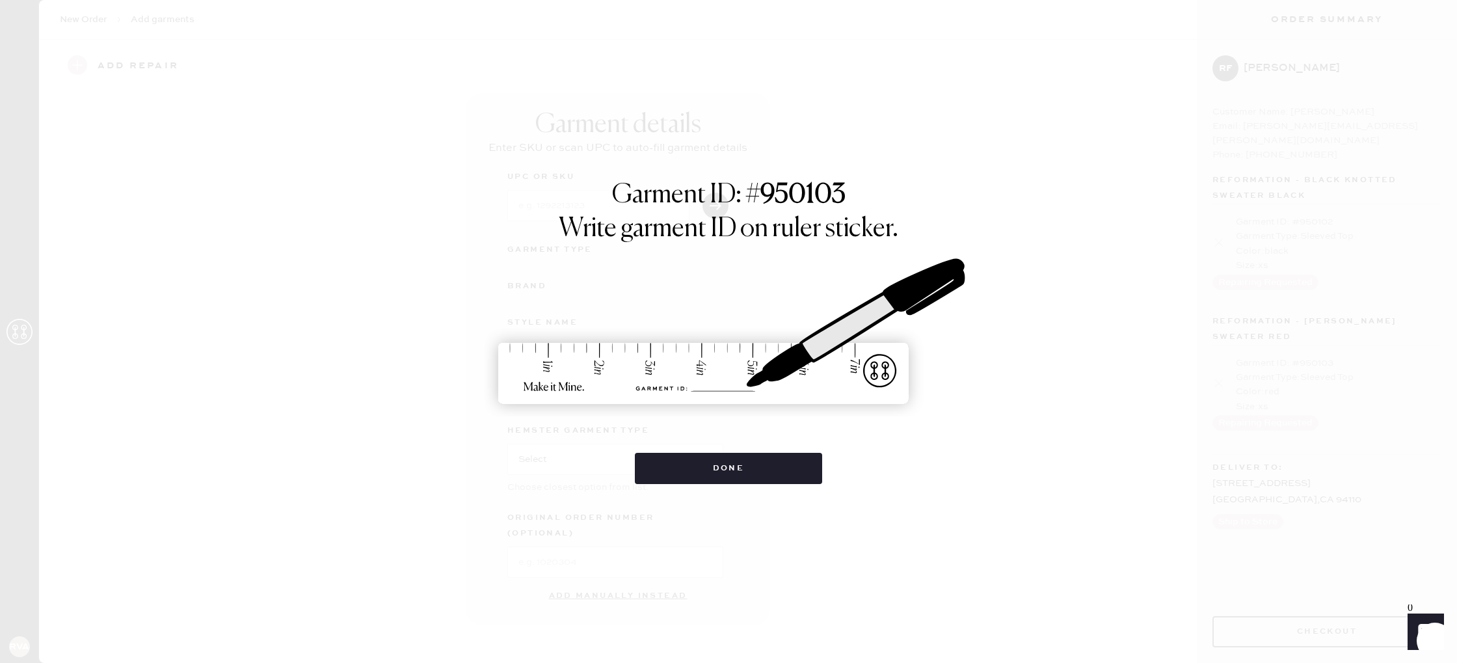
scroll to position [0, 0]
click at [609, 591] on div "Garment ID: # 950103 Write garment ID on ruler sticker. Done" at bounding box center [728, 331] width 1457 height 663
click at [743, 462] on button "Done" at bounding box center [729, 468] width 188 height 31
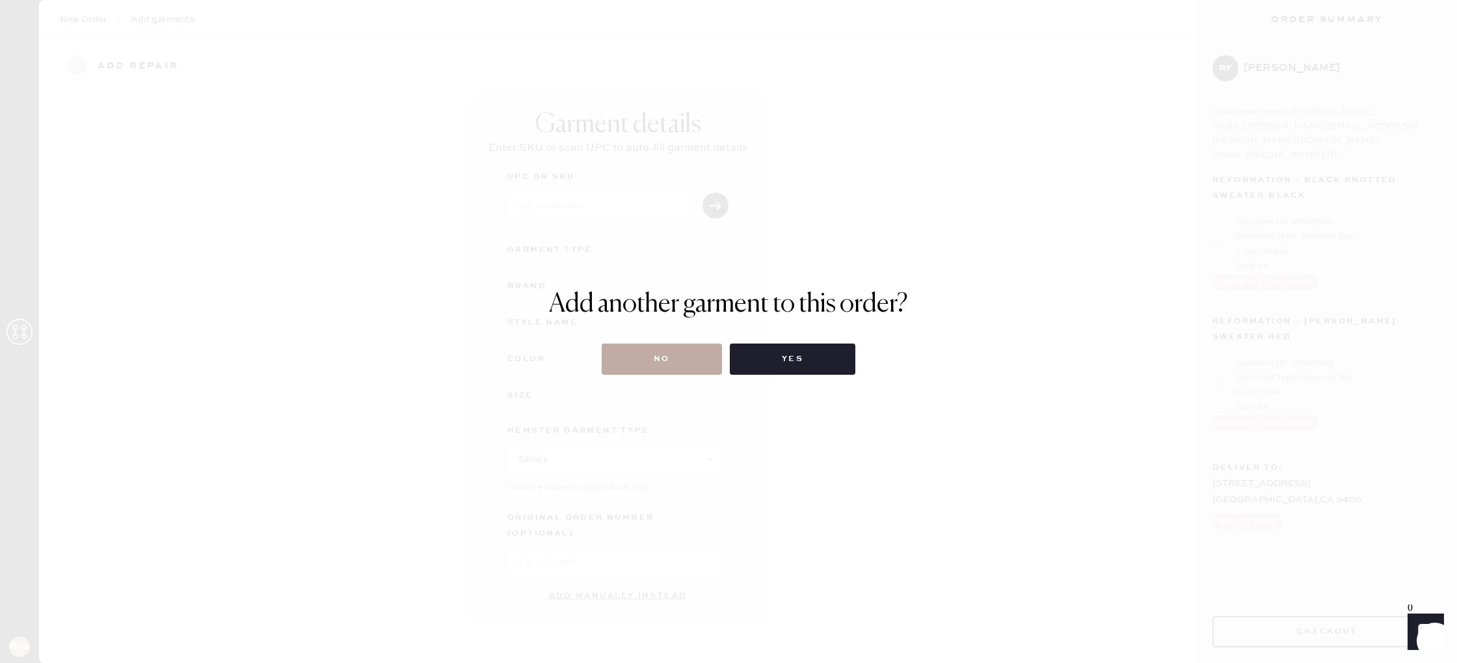
click at [690, 368] on button "No" at bounding box center [662, 359] width 120 height 31
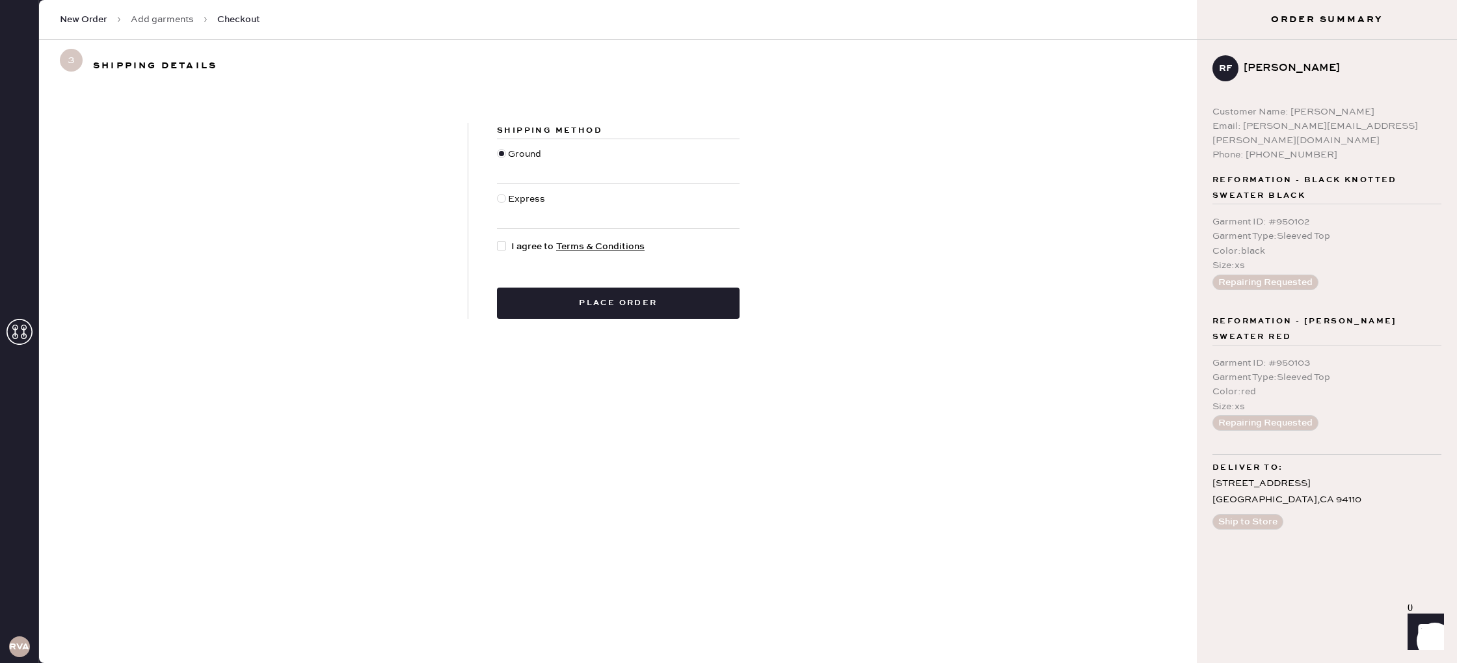
drag, startPoint x: 507, startPoint y: 245, endPoint x: 510, endPoint y: 255, distance: 10.3
click at [507, 246] on div at bounding box center [504, 246] width 14 height 14
click at [498, 240] on input "I agree to Terms & Conditions" at bounding box center [497, 239] width 1 height 1
checkbox input "true"
click at [545, 292] on button "Place order" at bounding box center [618, 303] width 243 height 31
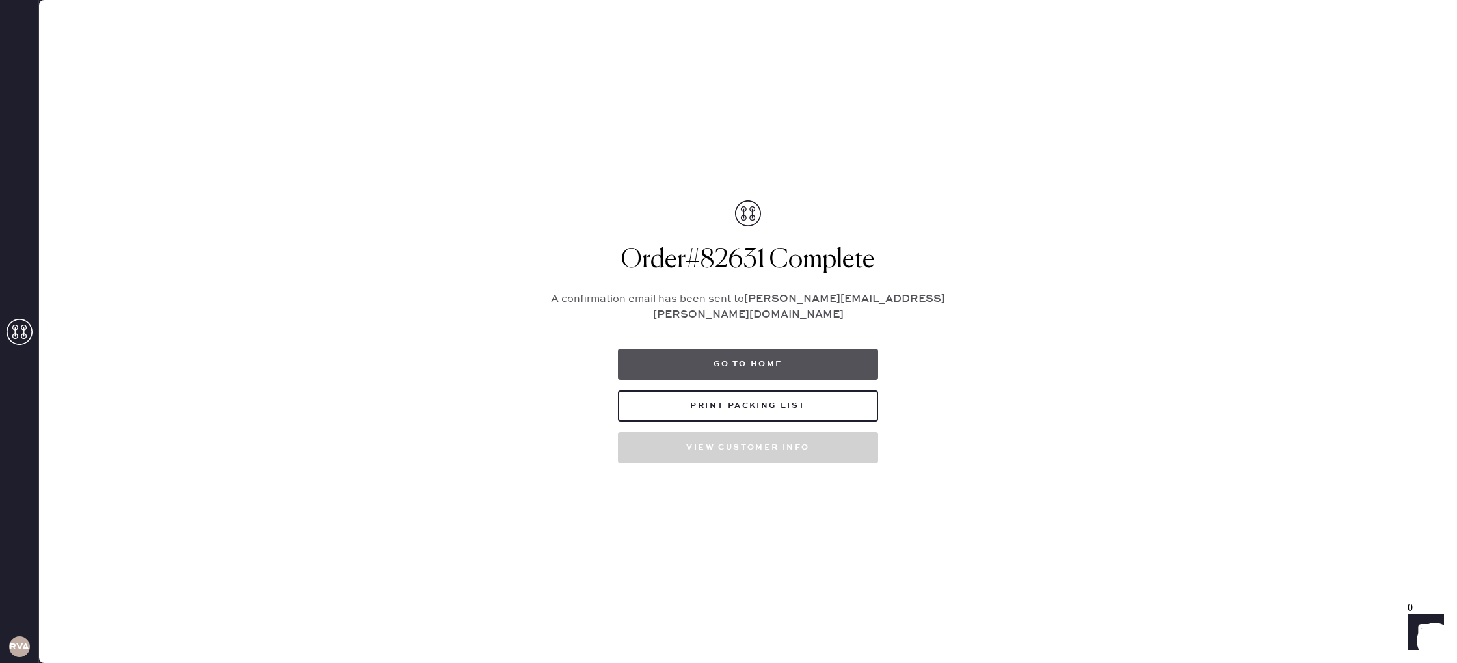
click at [835, 361] on button "Go to home" at bounding box center [748, 364] width 260 height 31
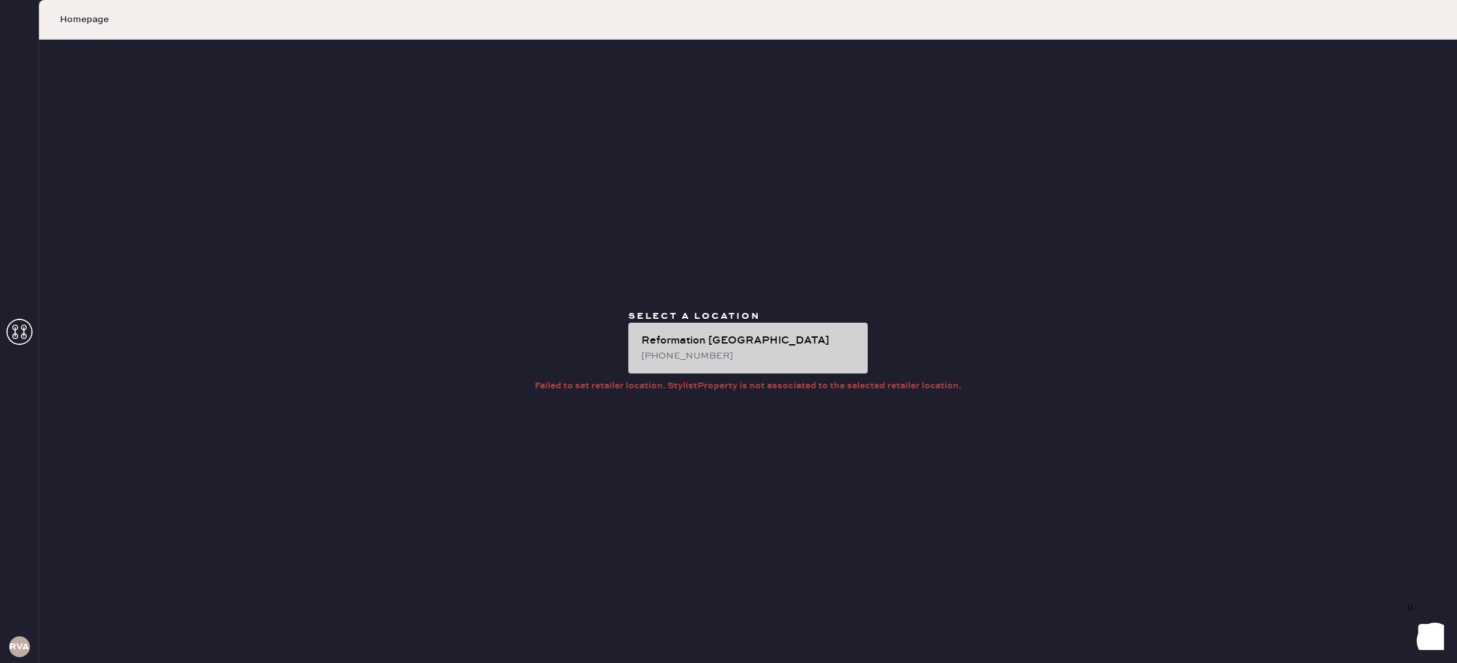
click at [829, 359] on div "[PHONE_NUMBER]" at bounding box center [750, 356] width 216 height 14
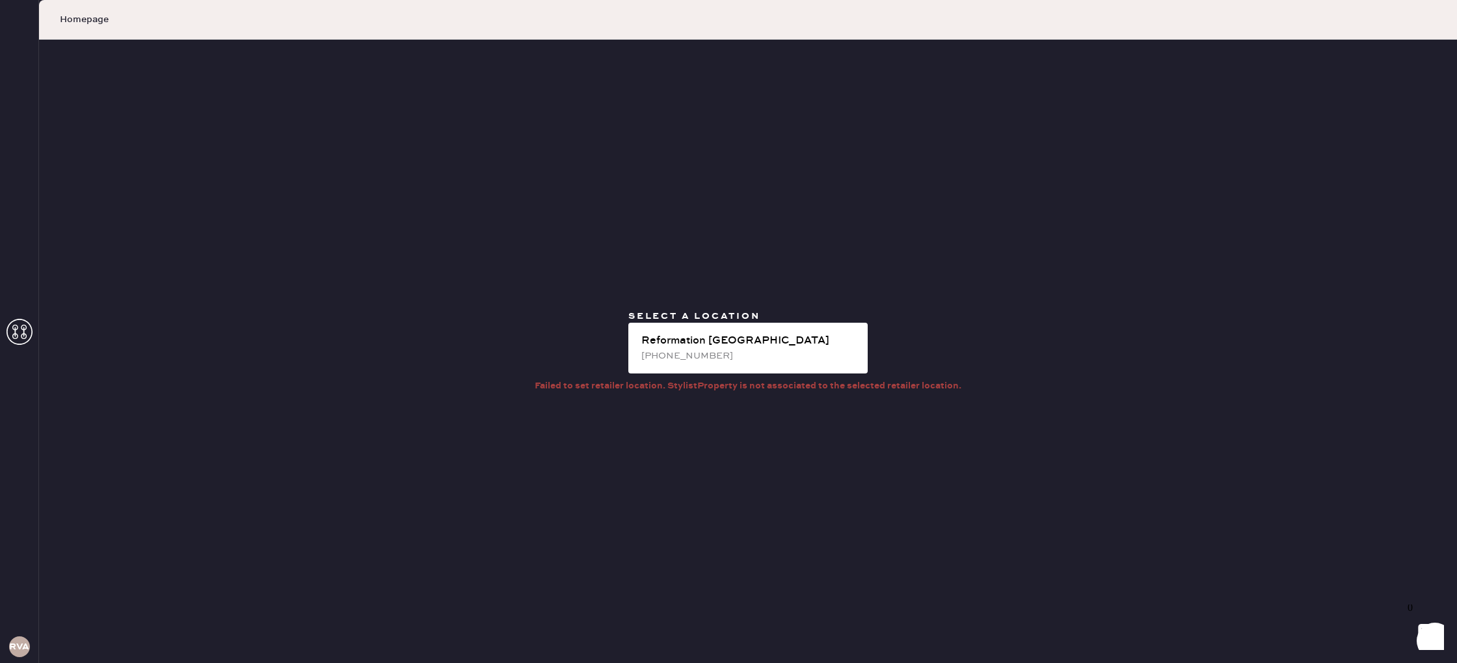
drag, startPoint x: 24, startPoint y: 315, endPoint x: 33, endPoint y: 323, distance: 12.0
click at [24, 315] on div "RVA" at bounding box center [19, 331] width 39 height 663
click at [22, 338] on icon at bounding box center [20, 332] width 26 height 26
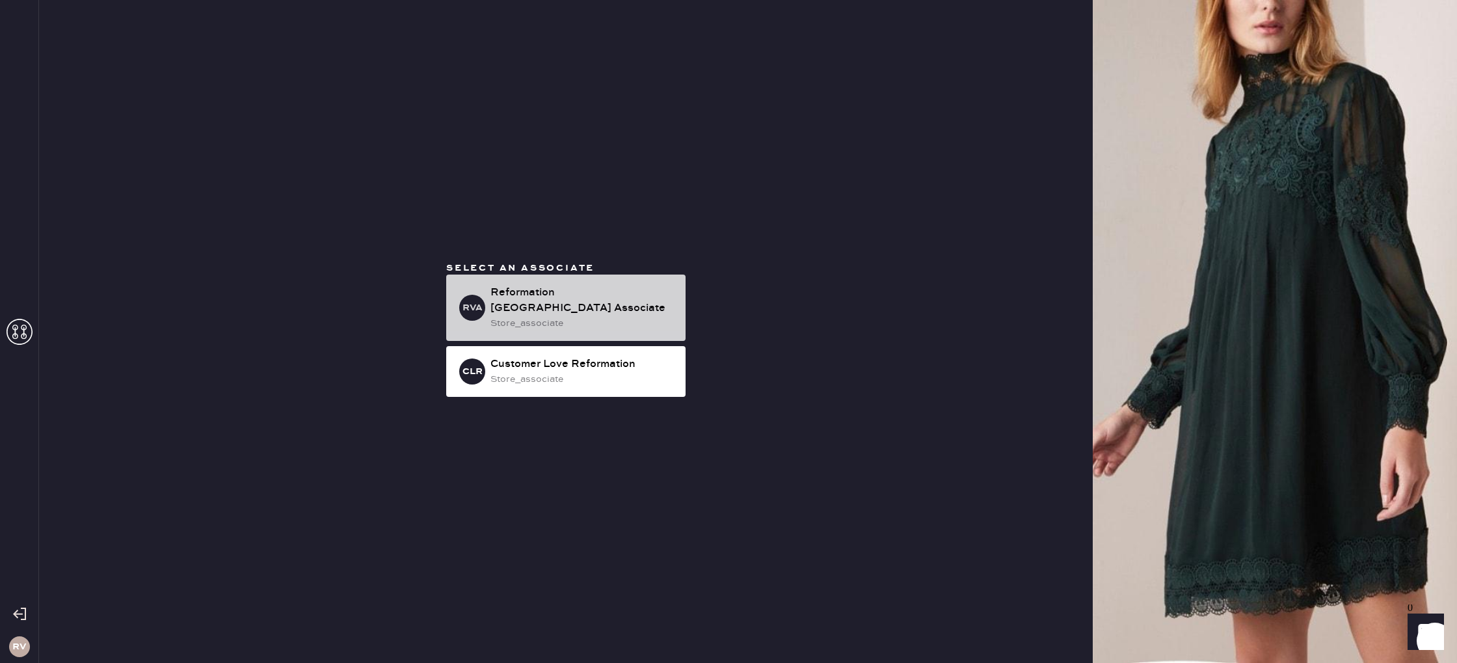
click at [531, 316] on div "store_associate" at bounding box center [583, 323] width 185 height 14
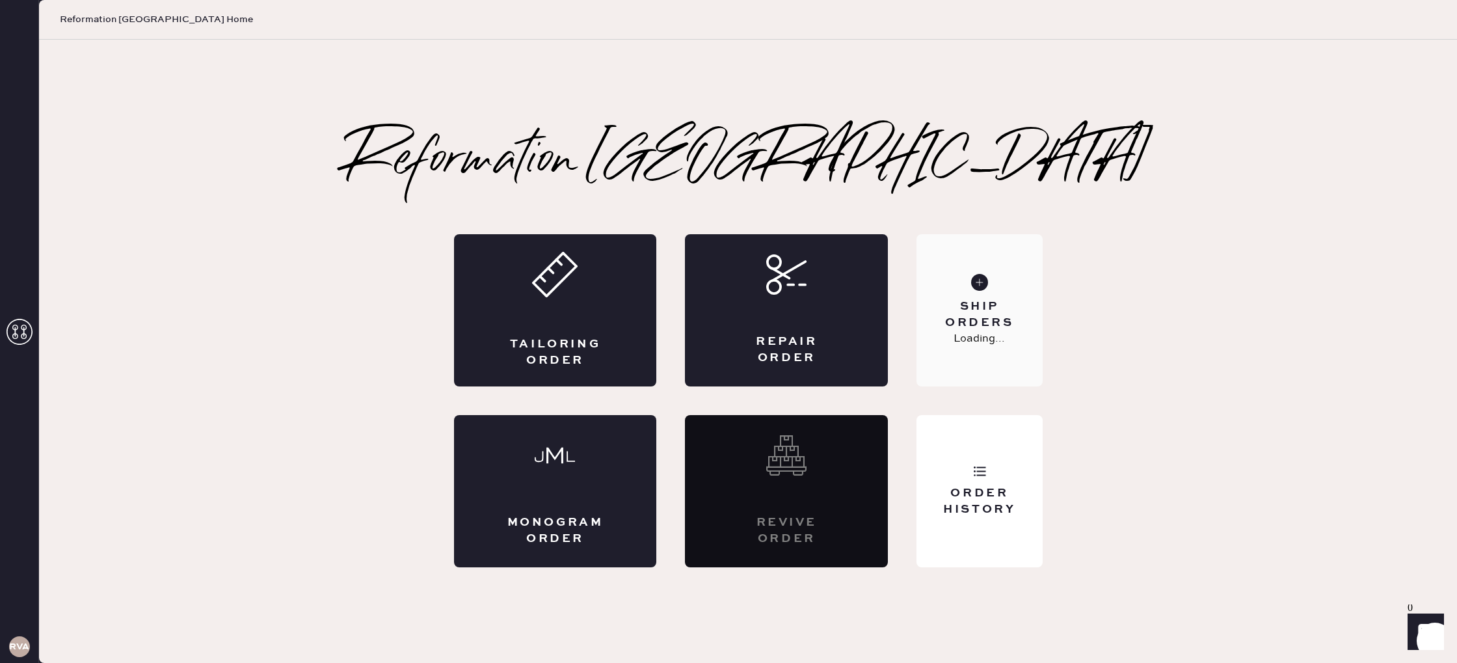
click at [994, 296] on div "Ship Orders Loading..." at bounding box center [980, 310] width 126 height 152
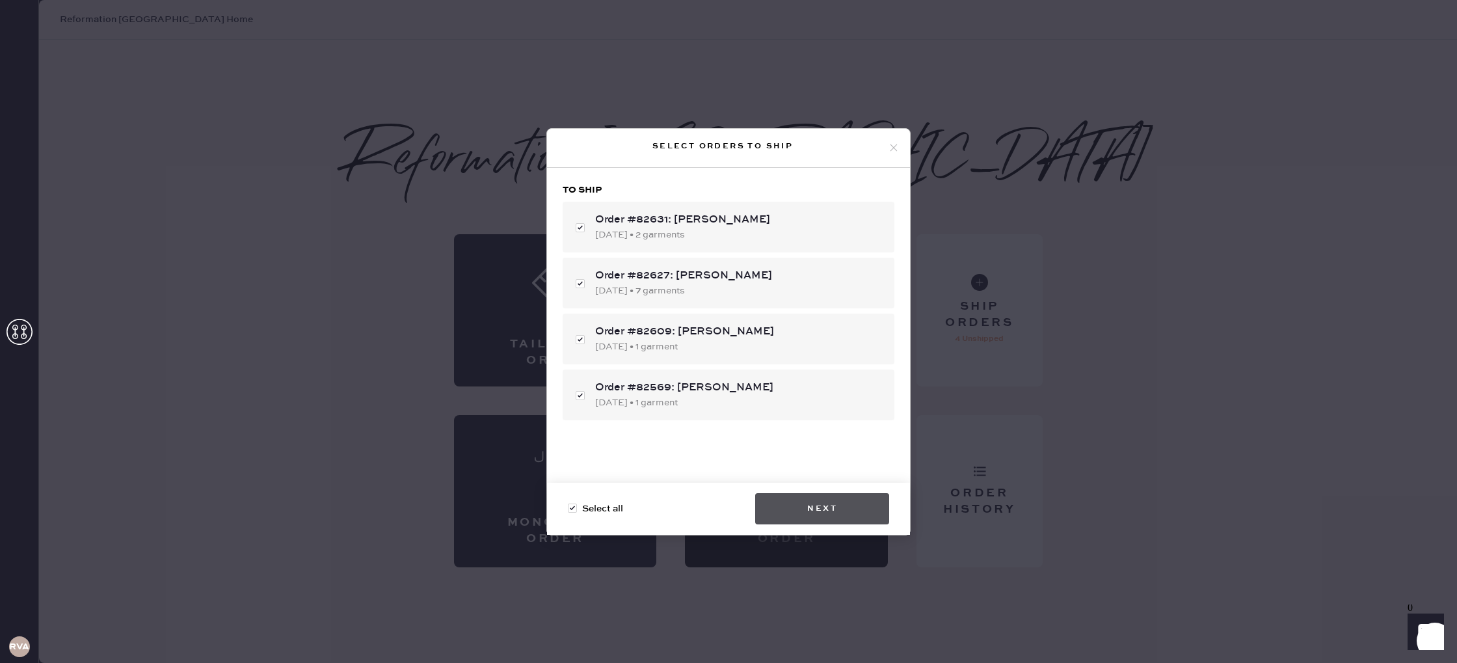
click at [817, 510] on button "Next" at bounding box center [822, 508] width 134 height 31
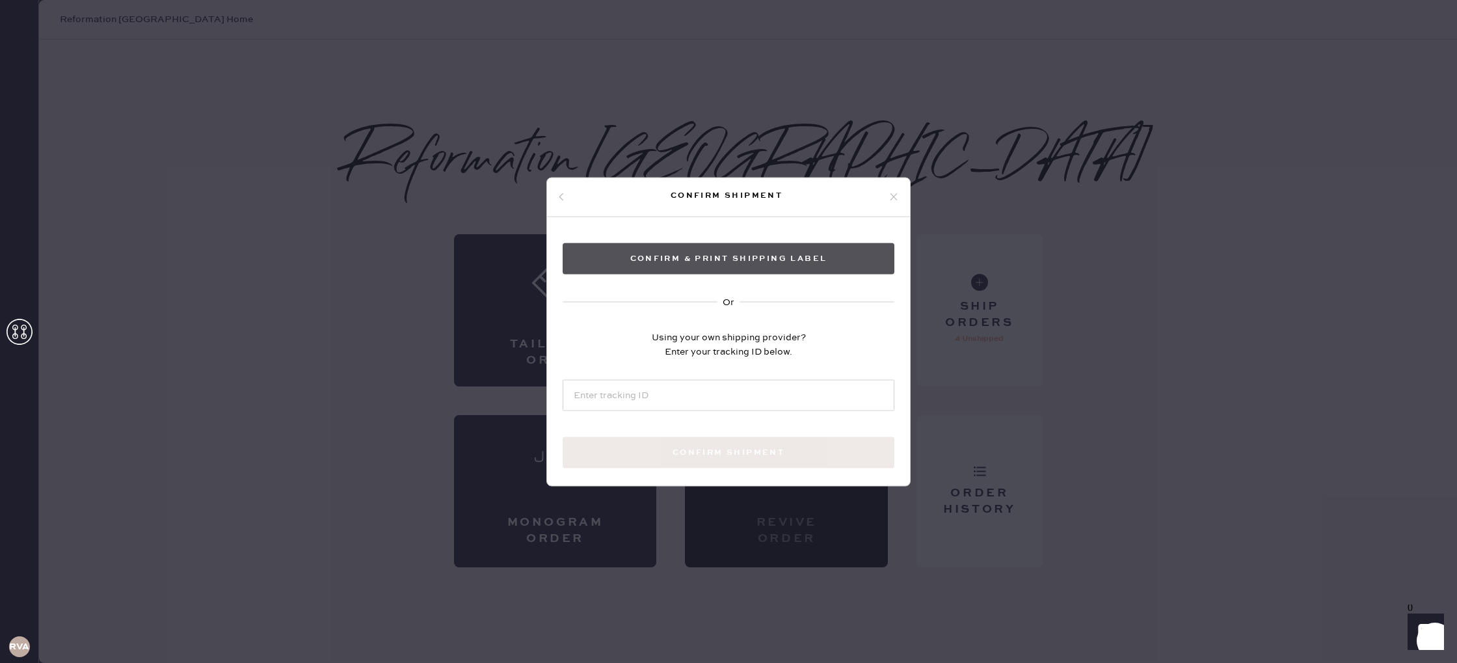
click at [717, 252] on button "Confirm & Print shipping label" at bounding box center [729, 258] width 332 height 31
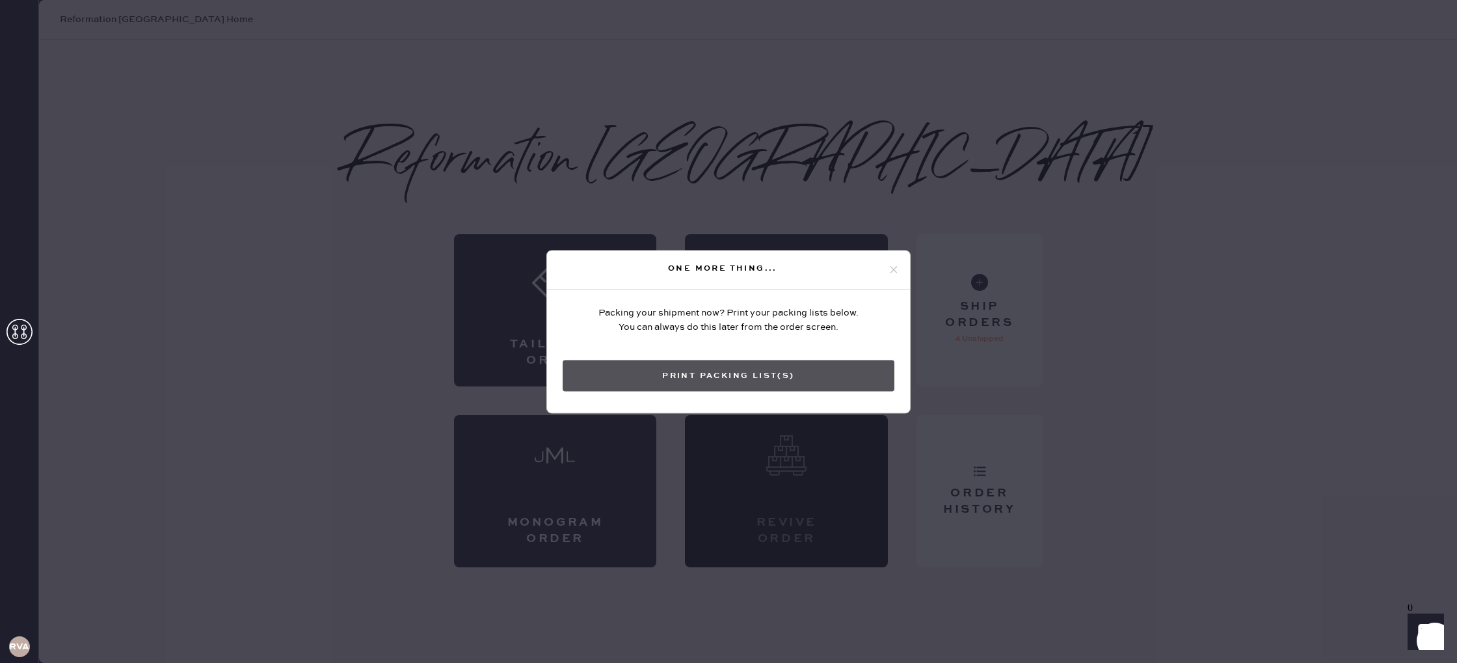
click at [821, 374] on button "Print Packing List(s)" at bounding box center [729, 375] width 332 height 31
